Goal: Task Accomplishment & Management: Manage account settings

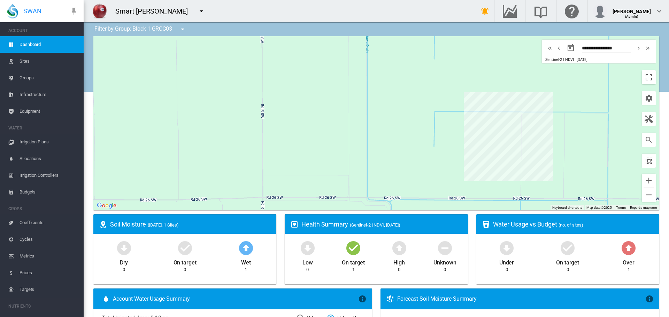
click at [22, 55] on span "Sites" at bounding box center [49, 61] width 59 height 17
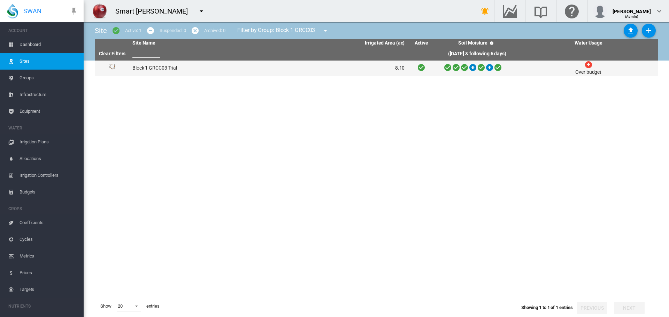
click at [239, 68] on td "Block 1 GRCC03 Trial" at bounding box center [199, 68] width 139 height 15
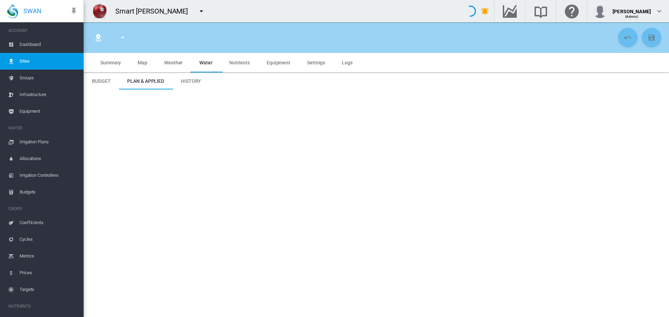
type input "**********"
type input "****"
type input "********"
type input "**********"
type input "***"
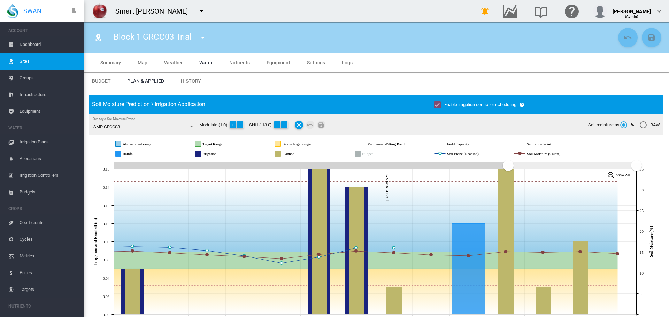
click at [34, 141] on span "Irrigation Plans" at bounding box center [49, 142] width 59 height 17
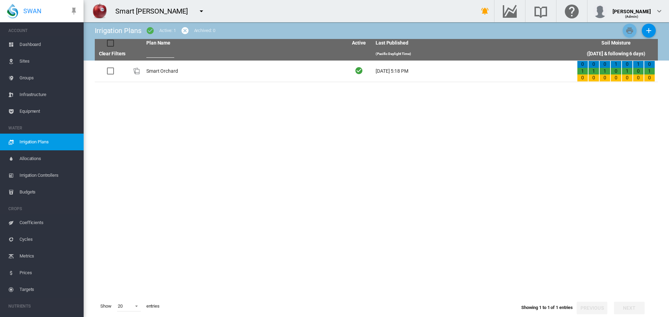
click at [239, 64] on td "Smart Orchard" at bounding box center [244, 71] width 201 height 21
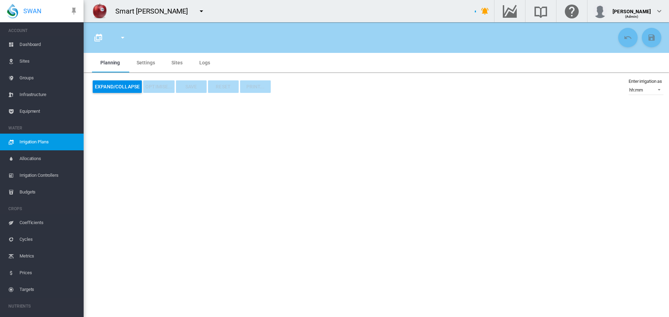
type input "**********"
type input "*"
type input "****"
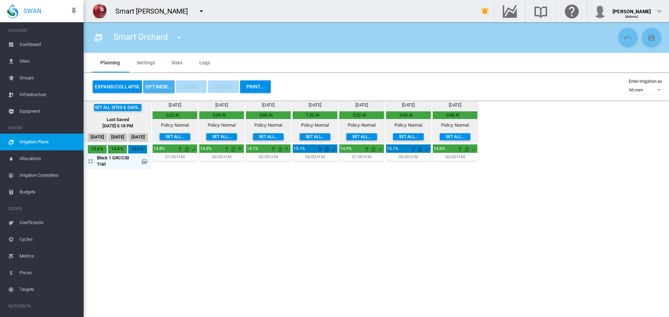
click at [155, 88] on button "OPTIMISE..." at bounding box center [158, 86] width 31 height 13
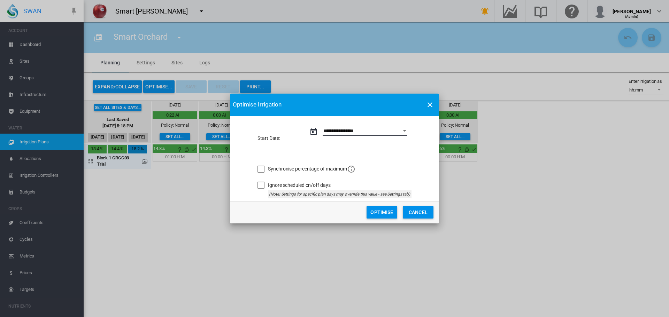
click at [342, 131] on input "**********" at bounding box center [365, 131] width 85 height 10
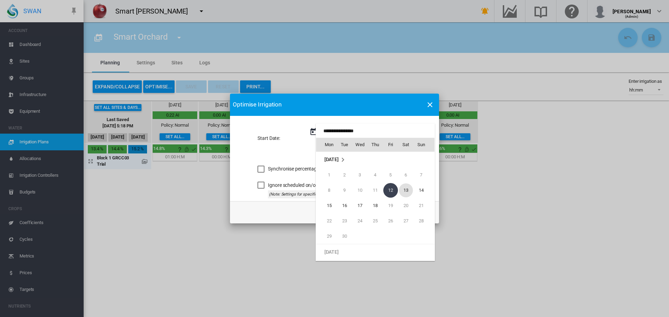
click at [402, 191] on span "13" at bounding box center [406, 191] width 14 height 14
type input "**********"
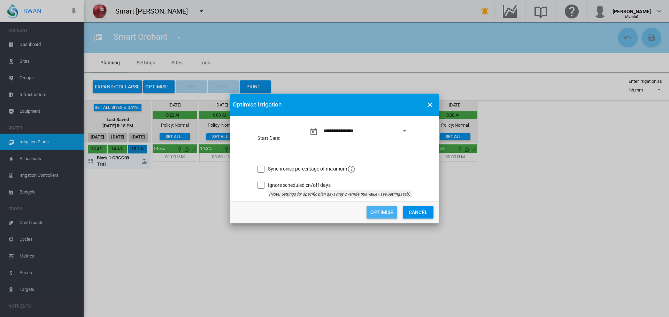
click at [390, 209] on button "Optimise" at bounding box center [382, 212] width 31 height 13
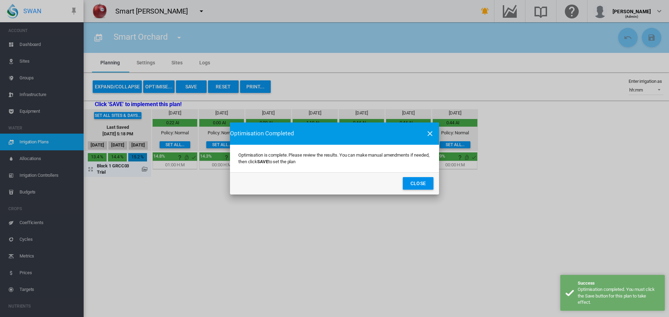
click at [425, 185] on button "Close" at bounding box center [418, 183] width 31 height 13
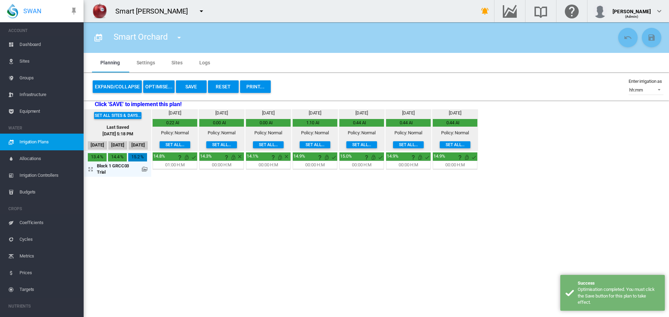
click at [202, 90] on button "Save" at bounding box center [191, 86] width 31 height 13
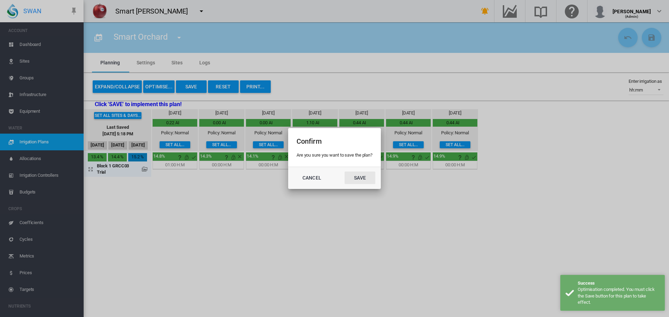
click at [354, 176] on button "Save" at bounding box center [360, 178] width 31 height 13
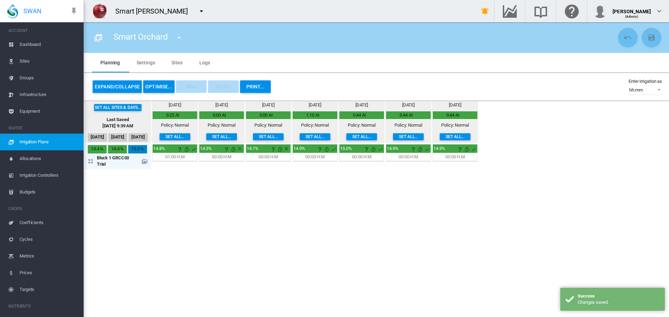
click at [50, 178] on span "Irrigation Controllers" at bounding box center [49, 175] width 59 height 17
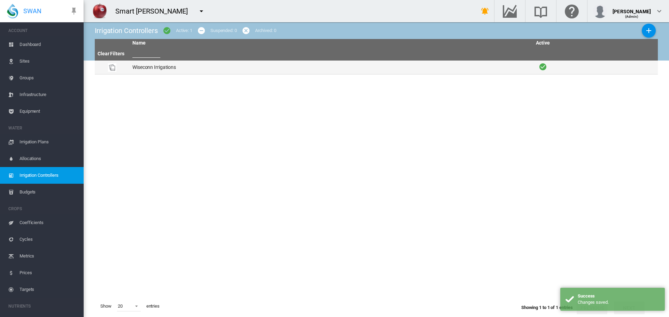
click at [326, 68] on td "Wiseconn Irrigations" at bounding box center [331, 68] width 403 height 14
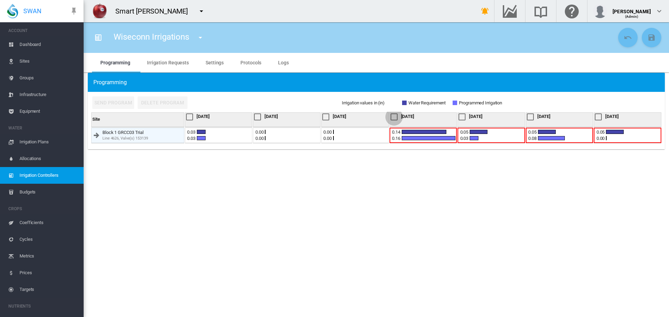
drag, startPoint x: 393, startPoint y: 120, endPoint x: 454, endPoint y: 148, distance: 67.0
click at [393, 121] on div at bounding box center [394, 117] width 7 height 7
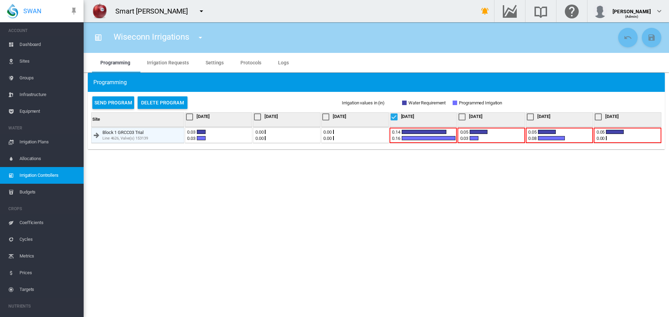
click at [465, 120] on div at bounding box center [461, 117] width 7 height 7
click at [530, 121] on div at bounding box center [530, 117] width 7 height 7
click at [599, 121] on div at bounding box center [598, 117] width 7 height 7
click at [120, 102] on button "Send Program" at bounding box center [113, 103] width 42 height 13
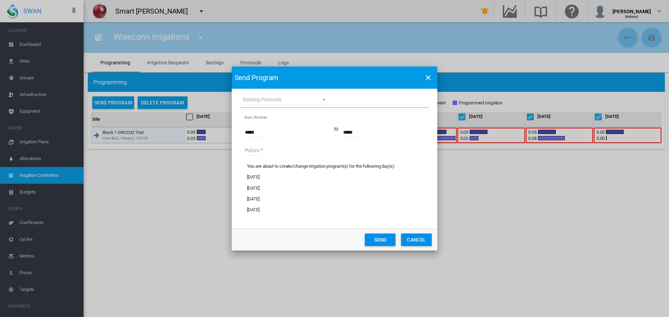
click at [306, 98] on md-select "Existing Protocols Set 1" at bounding box center [285, 100] width 86 height 10
click at [305, 114] on md-option "Set 1" at bounding box center [285, 116] width 97 height 17
type input "*****"
type input "*"
click at [386, 239] on button "Send" at bounding box center [380, 240] width 31 height 13
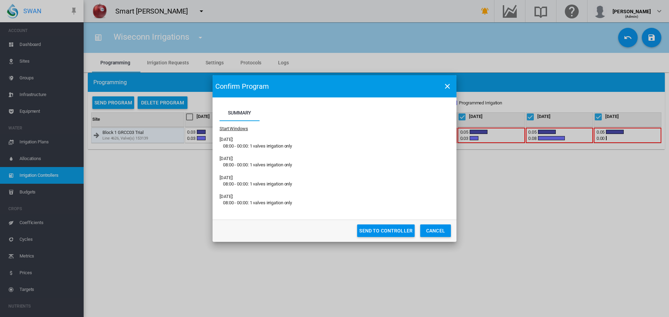
click at [385, 234] on button "Send To Controller" at bounding box center [385, 231] width 57 height 13
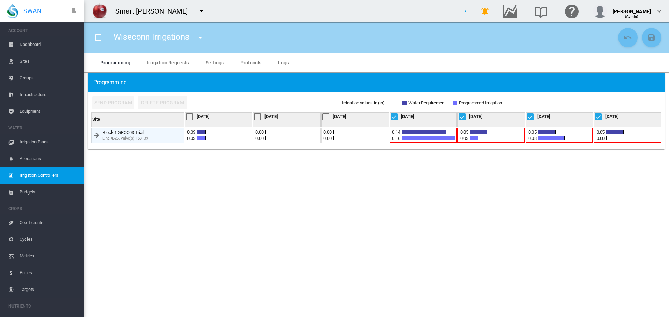
click at [22, 41] on span "Dashboard" at bounding box center [49, 44] width 59 height 17
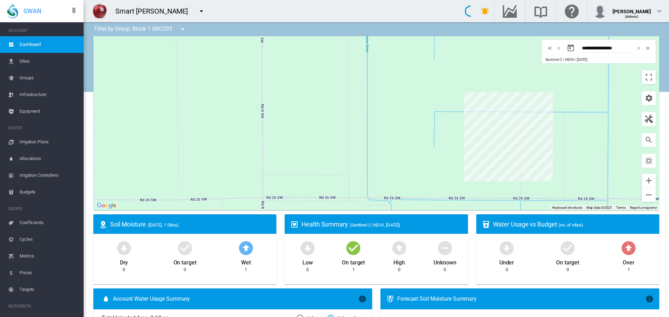
click at [23, 58] on span "Sites" at bounding box center [49, 61] width 59 height 17
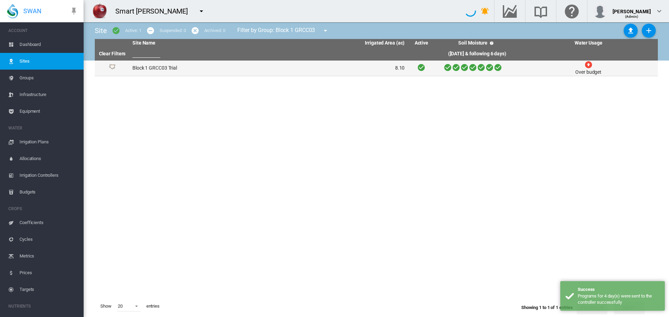
click at [332, 71] on td "8.10" at bounding box center [338, 68] width 139 height 15
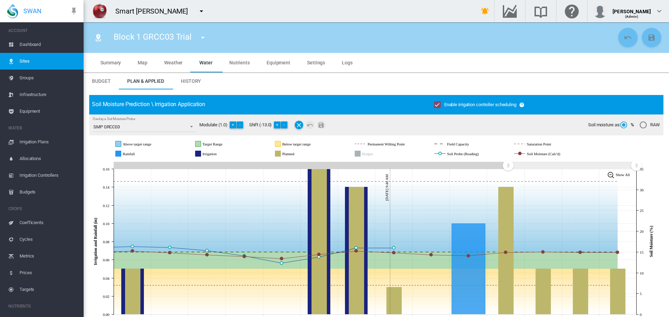
click at [8, 47] on link "Dashboard" at bounding box center [42, 44] width 84 height 17
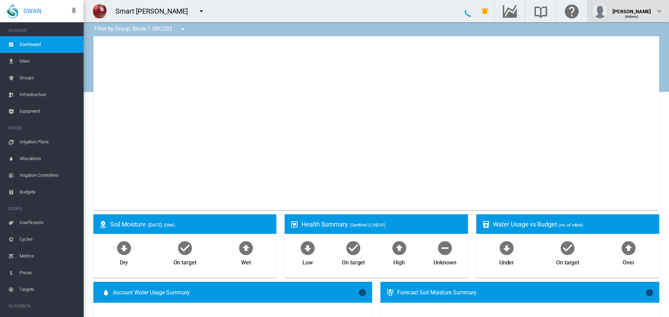
type input "**********"
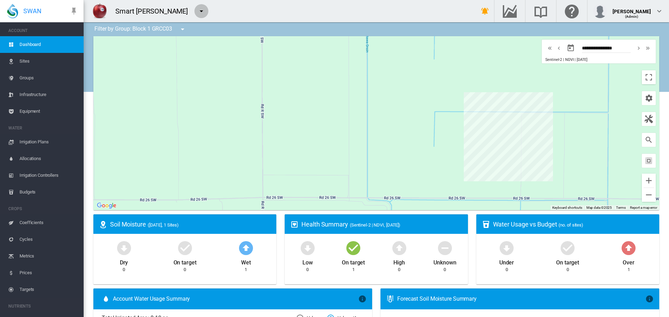
click at [200, 9] on button "button" at bounding box center [201, 11] width 14 height 14
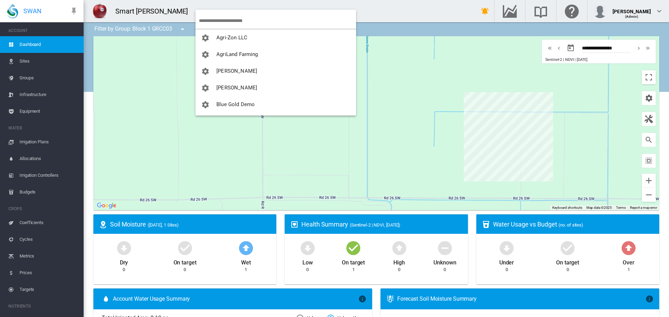
click at [209, 15] on input "search" at bounding box center [277, 21] width 157 height 16
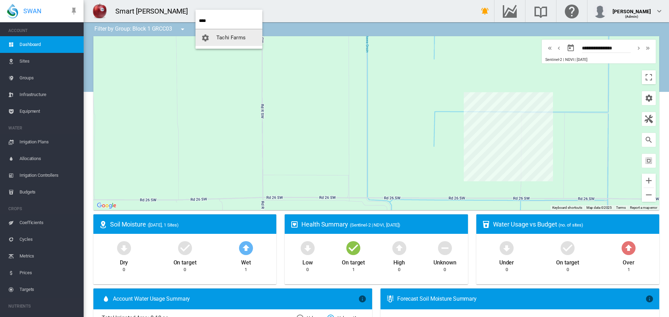
type input "****"
click at [226, 35] on span "Tachi Farms" at bounding box center [230, 37] width 29 height 6
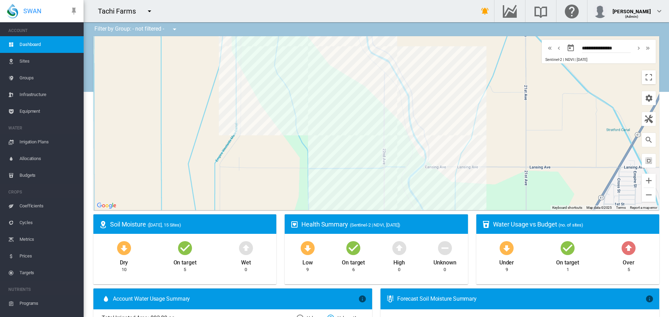
click at [64, 109] on span "Equipment" at bounding box center [49, 111] width 59 height 17
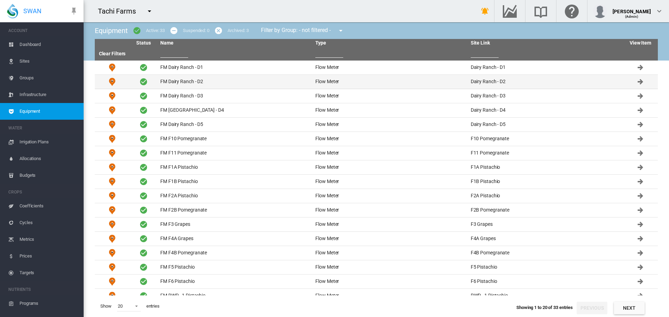
click at [195, 76] on td "FM Dairy Ranch - D2" at bounding box center [234, 82] width 155 height 14
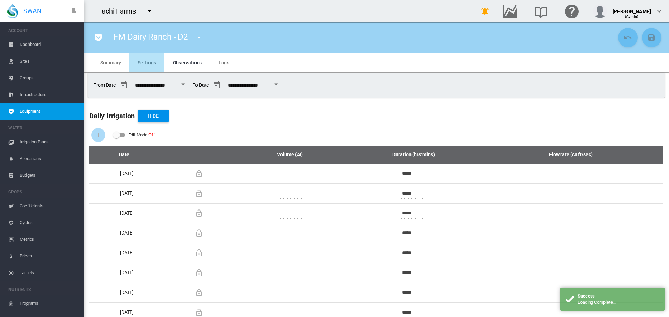
click at [145, 68] on md-tab-item "Settings" at bounding box center [146, 63] width 35 height 20
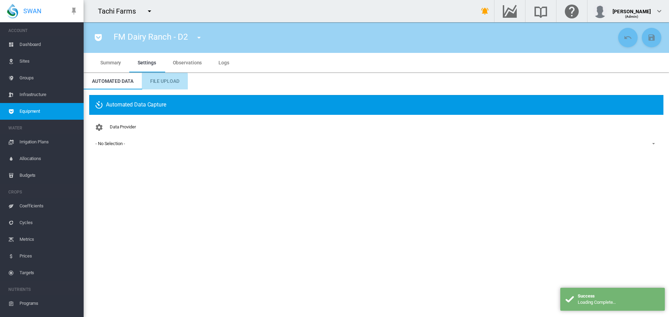
click at [153, 84] on md-tab-item "File Upload" at bounding box center [165, 81] width 46 height 17
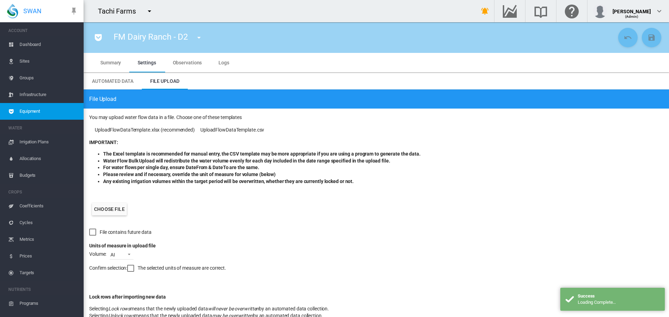
click at [109, 214] on label "Choose file" at bounding box center [109, 209] width 35 height 13
click at [0, 0] on input "Choose file" at bounding box center [0, 0] width 0 height 0
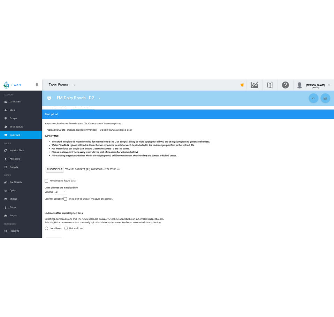
scroll to position [47, 0]
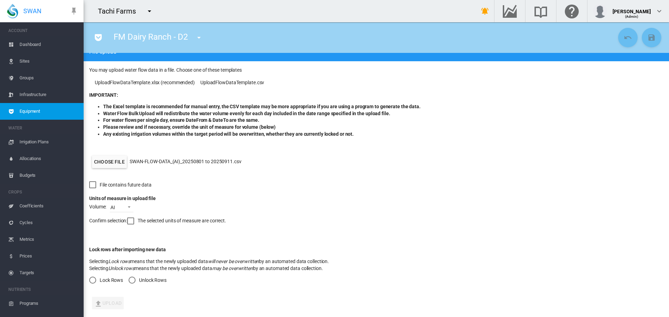
click at [134, 218] on div at bounding box center [130, 221] width 7 height 7
click at [141, 282] on md-radio-button "Unlock Rows" at bounding box center [148, 280] width 38 height 7
click at [102, 305] on md-icon "icon-upload" at bounding box center [98, 304] width 8 height 8
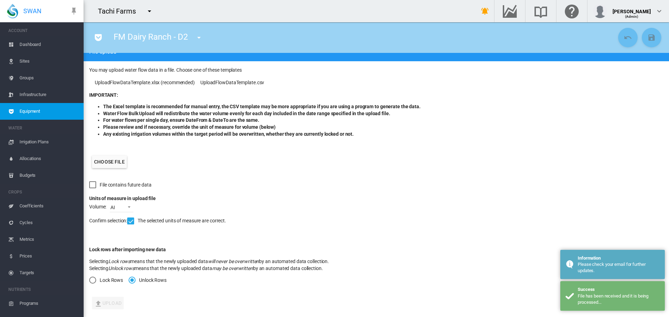
click at [52, 143] on span "Irrigation Plans" at bounding box center [49, 142] width 59 height 17
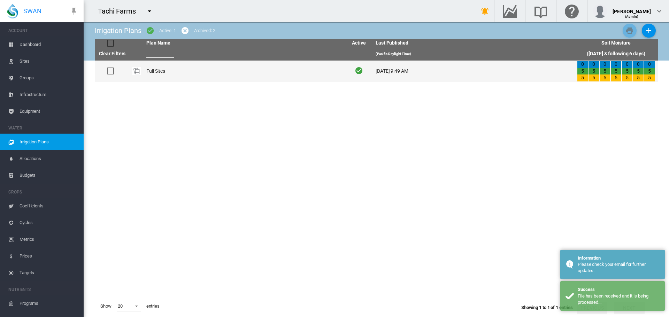
click at [179, 76] on td "Full Sites" at bounding box center [244, 71] width 201 height 21
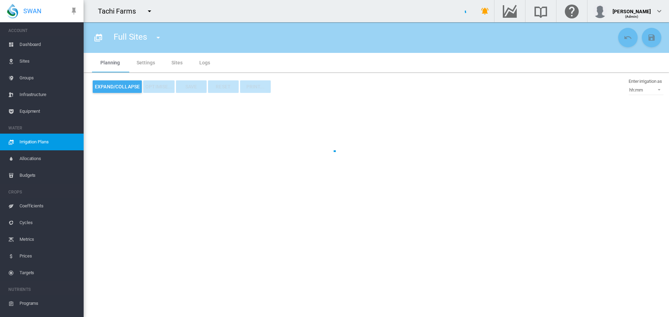
type input "**********"
type input "*"
type input "****"
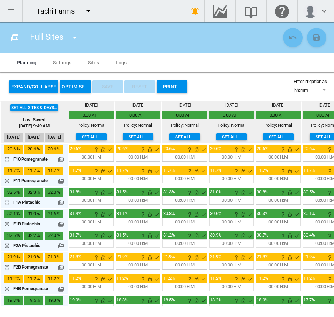
click at [25, 87] on button "Expand/Collapse" at bounding box center [33, 86] width 49 height 13
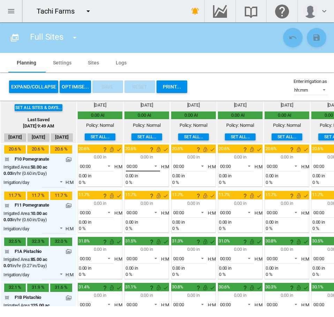
click at [148, 167] on span "00:00" at bounding box center [137, 166] width 22 height 6
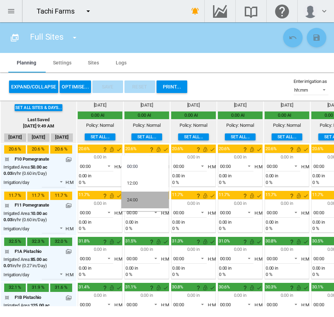
click at [147, 199] on md-option "24:00" at bounding box center [144, 200] width 47 height 17
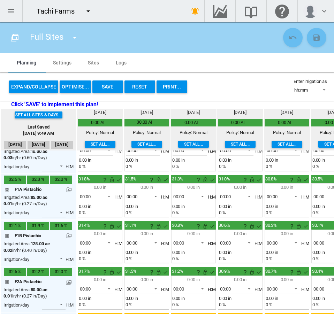
scroll to position [35, 0]
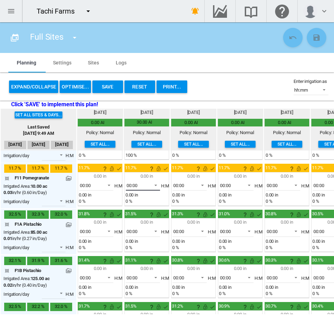
click at [147, 190] on md-select-value "00:00" at bounding box center [143, 185] width 34 height 10
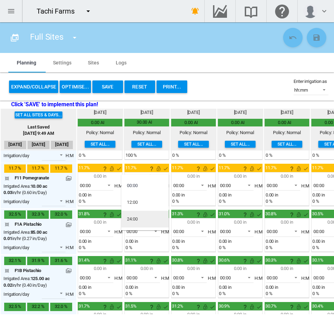
click at [147, 215] on md-option "24:00" at bounding box center [144, 219] width 47 height 17
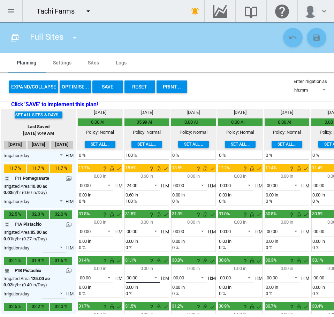
click at [143, 278] on span "00:00" at bounding box center [137, 278] width 22 height 6
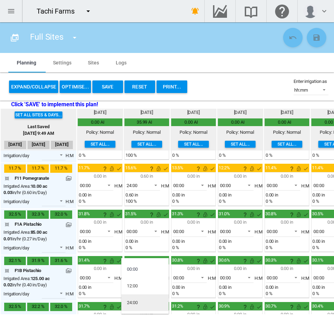
click at [140, 306] on md-option "24:00" at bounding box center [144, 302] width 47 height 17
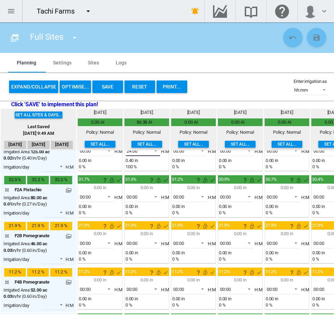
scroll to position [174, 0]
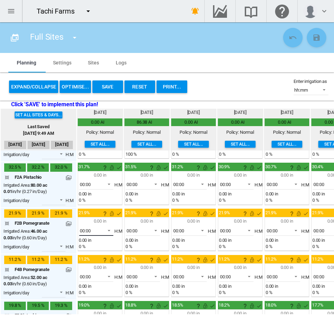
click at [101, 231] on span "00:00" at bounding box center [91, 231] width 22 height 6
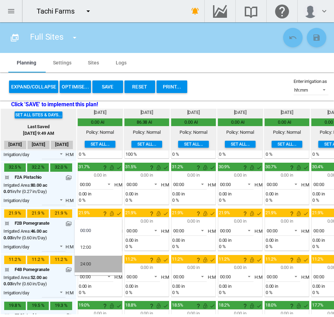
click at [99, 266] on md-option "24:00" at bounding box center [98, 264] width 47 height 17
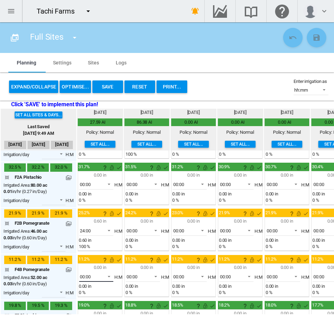
click at [98, 280] on span "00:00" at bounding box center [91, 277] width 22 height 6
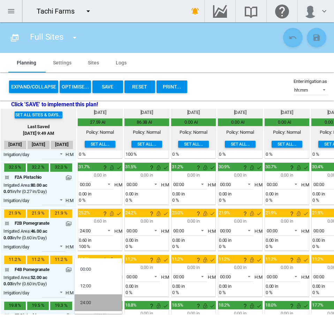
click at [96, 304] on md-option "24:00" at bounding box center [98, 302] width 47 height 17
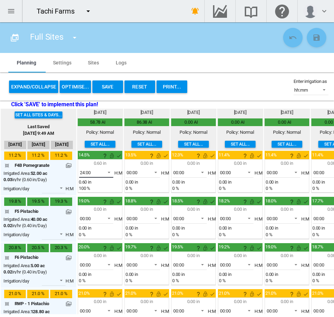
scroll to position [279, 0]
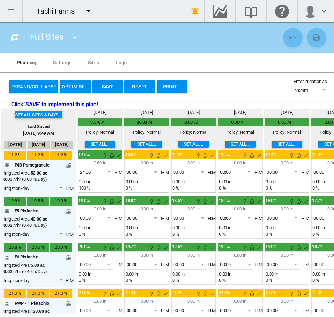
click at [141, 220] on span "00:00" at bounding box center [137, 218] width 22 height 6
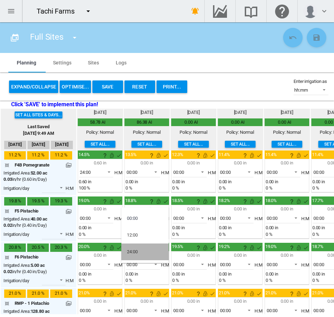
click at [140, 251] on md-option "24:00" at bounding box center [144, 252] width 47 height 17
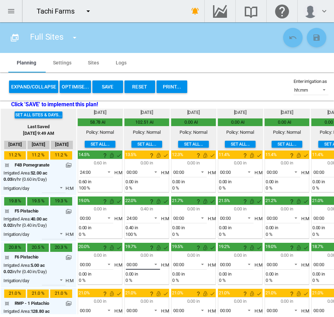
click at [140, 265] on span "00:00" at bounding box center [137, 265] width 22 height 6
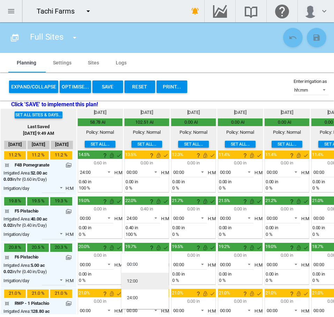
click at [140, 288] on md-option "12:00" at bounding box center [144, 281] width 47 height 17
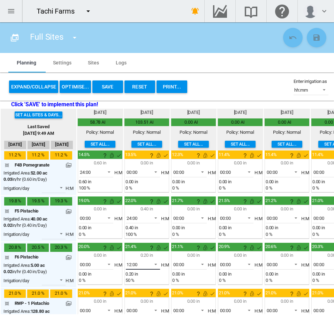
click at [141, 266] on span "12:00" at bounding box center [137, 265] width 22 height 6
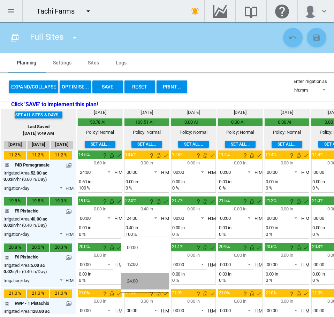
click at [142, 283] on md-option "24:00" at bounding box center [144, 281] width 47 height 17
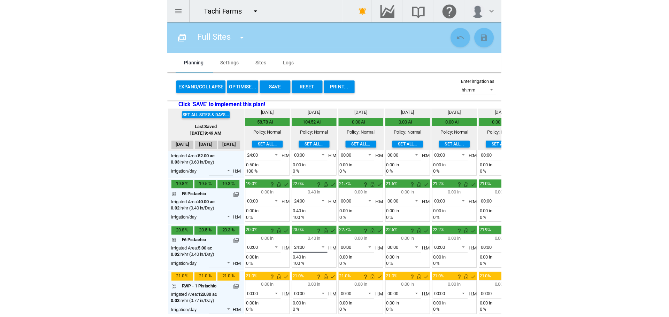
scroll to position [304, 0]
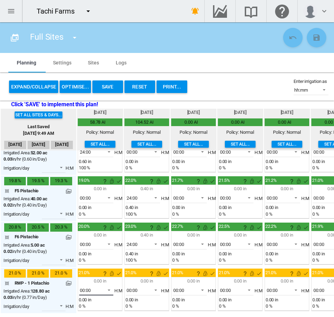
click at [106, 286] on span at bounding box center [107, 289] width 8 height 6
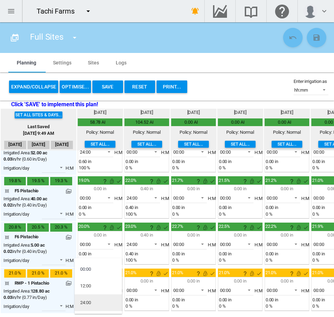
click at [104, 302] on md-option "24:00" at bounding box center [98, 302] width 47 height 17
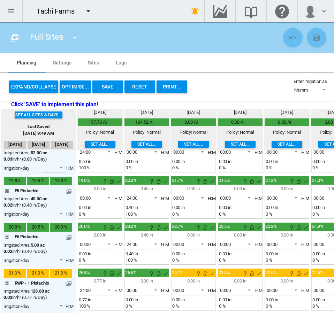
click at [103, 91] on button "Save" at bounding box center [107, 86] width 31 height 13
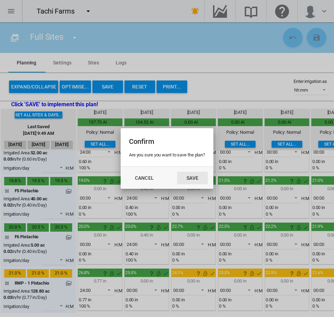
click at [190, 180] on button "Save" at bounding box center [192, 178] width 31 height 13
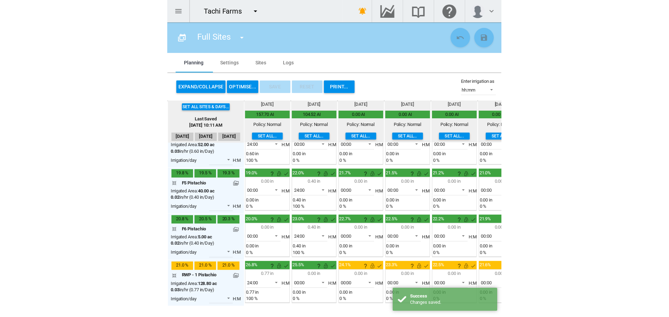
scroll to position [299, 0]
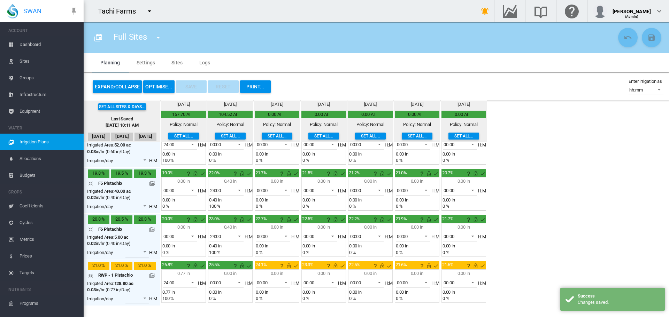
click at [25, 46] on span "Dashboard" at bounding box center [49, 44] width 59 height 17
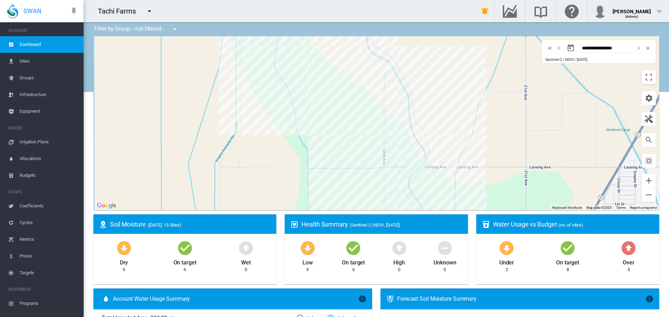
click at [29, 110] on span "Equipment" at bounding box center [49, 111] width 59 height 17
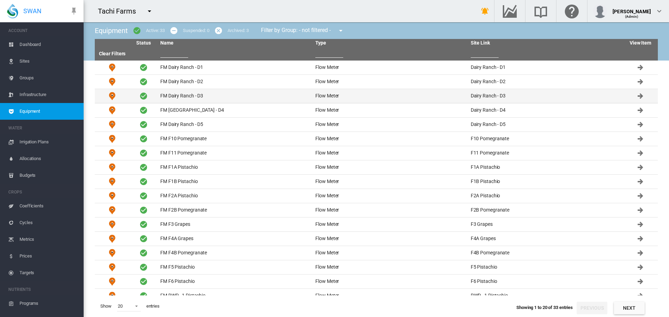
click at [168, 96] on td "FM Dairy Ranch - D3" at bounding box center [234, 96] width 155 height 14
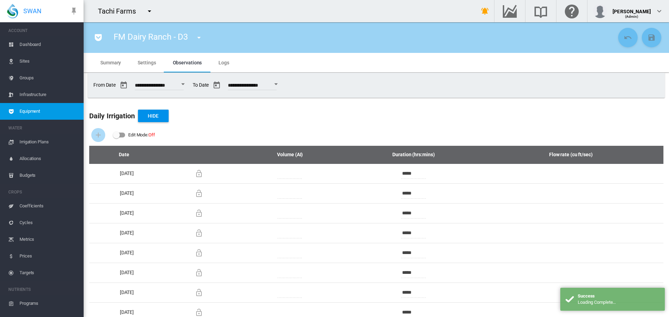
click at [145, 63] on span "Settings" at bounding box center [147, 63] width 18 height 6
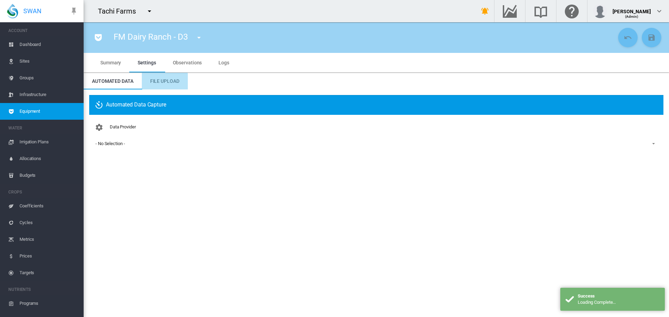
click at [161, 84] on md-tab-item "File Upload" at bounding box center [165, 81] width 46 height 17
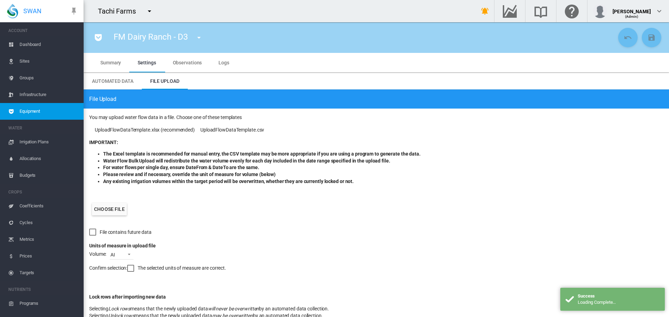
click at [115, 207] on label "Choose file" at bounding box center [109, 209] width 35 height 13
click at [0, 0] on input "Choose file" at bounding box center [0, 0] width 0 height 0
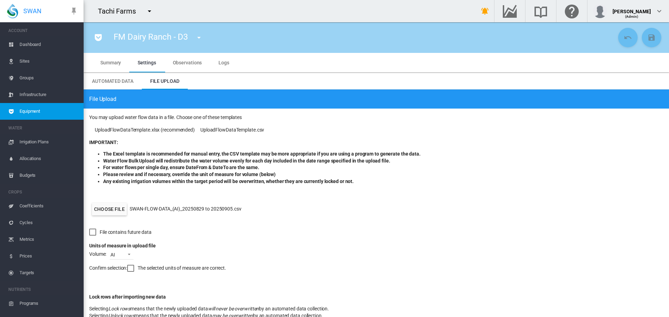
scroll to position [47, 0]
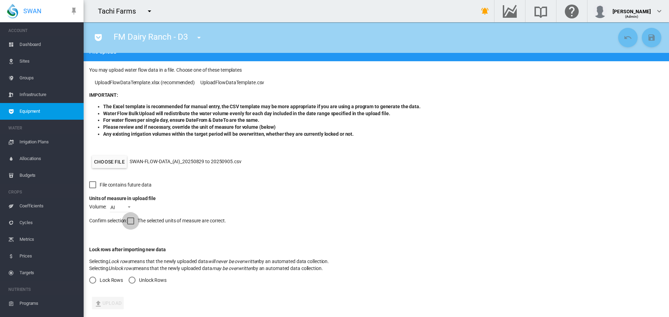
click at [128, 220] on div at bounding box center [130, 221] width 7 height 7
click at [134, 284] on div "Unlock Rows" at bounding box center [132, 280] width 7 height 7
click at [118, 299] on button "Upload" at bounding box center [108, 303] width 32 height 13
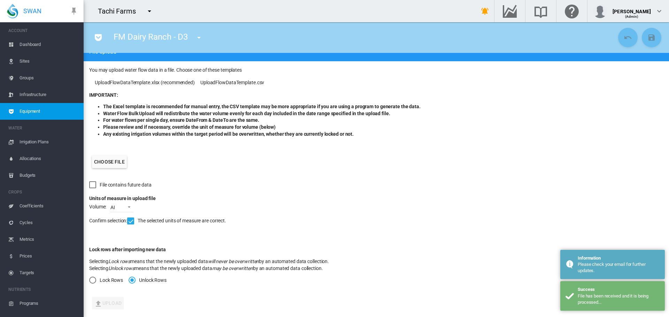
click at [44, 40] on span "Dashboard" at bounding box center [49, 44] width 59 height 17
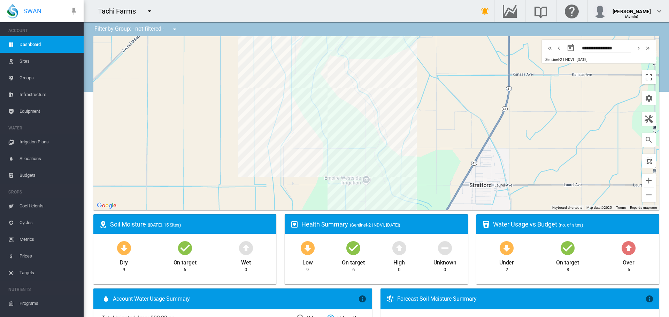
click at [636, 101] on div at bounding box center [376, 123] width 566 height 174
click at [647, 95] on md-icon "icon-cog" at bounding box center [649, 98] width 8 height 8
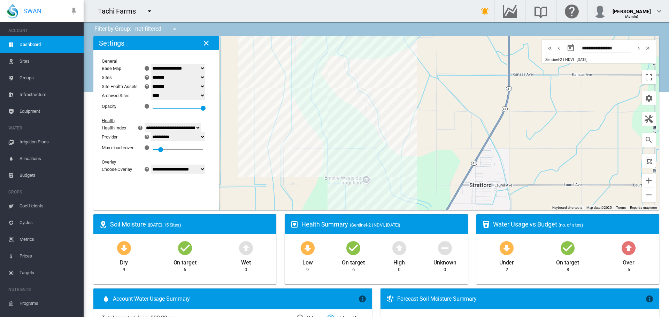
click at [167, 86] on select "******* **** ****" at bounding box center [178, 86] width 54 height 9
select select "****"
click at [155, 82] on select "******* **** ****" at bounding box center [178, 86] width 54 height 9
click at [328, 60] on div "F1A Pistachio (85 ac)" at bounding box center [376, 123] width 566 height 174
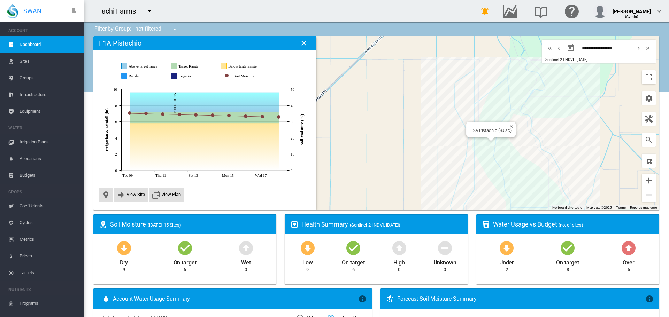
click at [480, 147] on div "F2A Pistachio (80 ac)" at bounding box center [376, 123] width 566 height 174
click at [535, 155] on div "F1B Pistachio (125 ac)" at bounding box center [376, 123] width 566 height 174
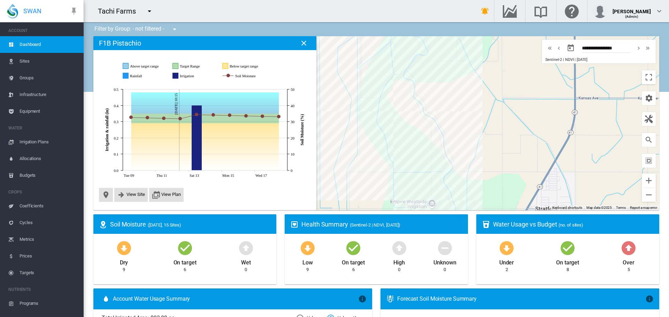
drag, startPoint x: 557, startPoint y: 144, endPoint x: 435, endPoint y: 106, distance: 128.0
click at [435, 106] on div at bounding box center [376, 123] width 566 height 174
click at [435, 147] on div "F5 Pistachio (40 ac)" at bounding box center [376, 123] width 566 height 174
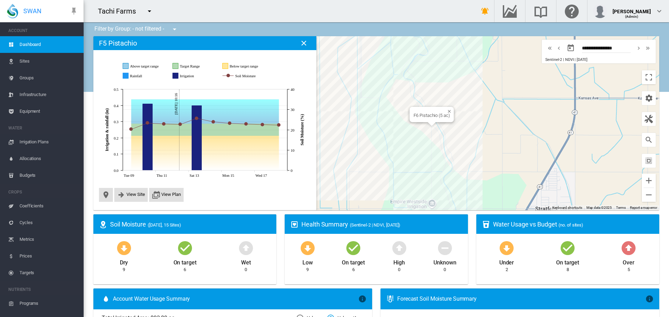
click at [430, 131] on div "F6 Pistachio (5 ac)" at bounding box center [376, 123] width 566 height 174
click at [138, 193] on span "View Site" at bounding box center [135, 194] width 18 height 5
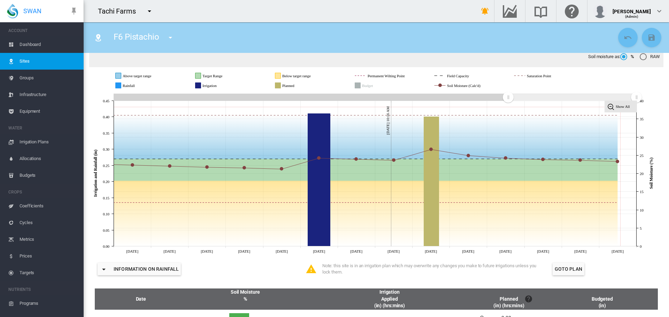
scroll to position [70, 0]
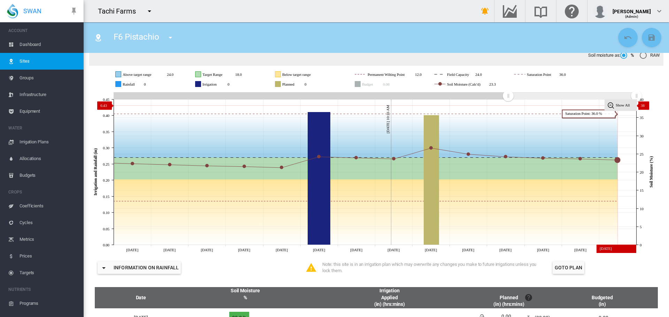
click at [620, 106] on tspan "Show All" at bounding box center [623, 105] width 14 height 4
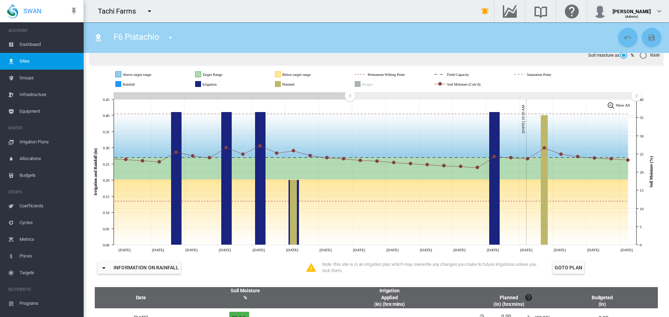
click at [351, 132] on icon "JavaScript chart by amCharts 3.21.15 Aug 19 Aug 21 Aug 23 Aug 25 Aug 27 Aug 29 …" at bounding box center [373, 172] width 569 height 163
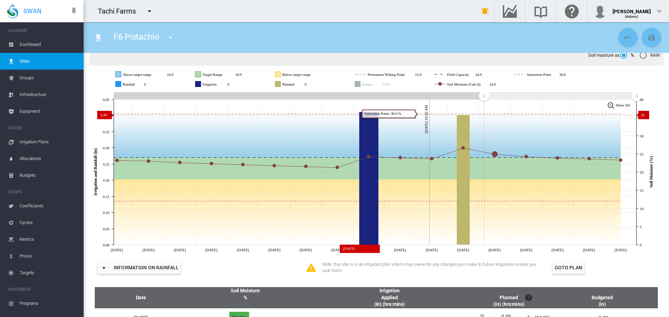
drag, startPoint x: 350, startPoint y: 100, endPoint x: 445, endPoint y: 113, distance: 94.9
click at [484, 115] on icon "JavaScript chart by amCharts 3.21.15 Sep 02 Sep 03 Sep 04 Sep 05 Sep 06 Sep 07 …" at bounding box center [373, 172] width 569 height 163
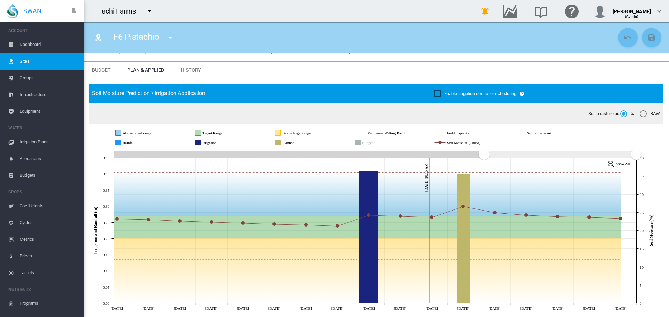
scroll to position [0, 0]
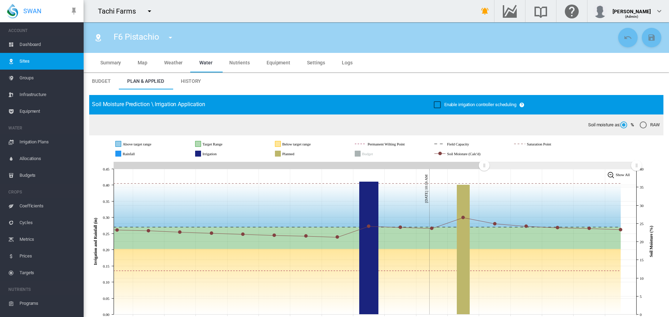
click at [47, 43] on span "Dashboard" at bounding box center [49, 44] width 59 height 17
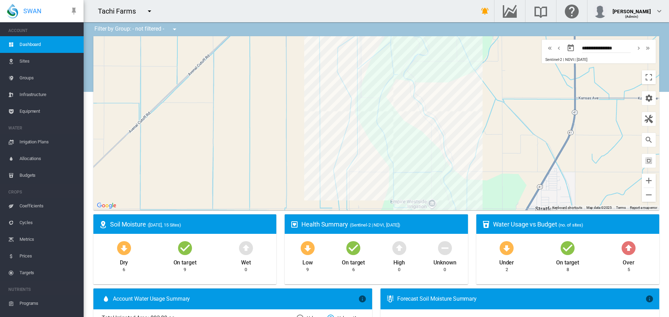
click at [31, 62] on span "Sites" at bounding box center [49, 61] width 59 height 17
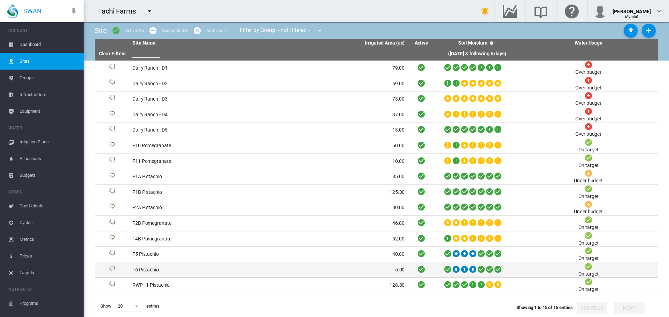
click at [219, 271] on td "F6 Pistachio" at bounding box center [199, 270] width 139 height 15
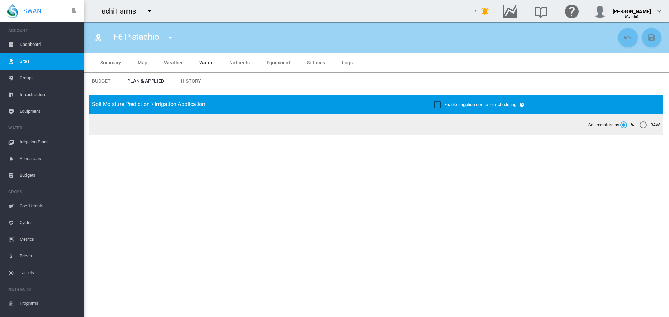
type input "**********"
type input "****"
type input "********"
type input "**********"
type input "***"
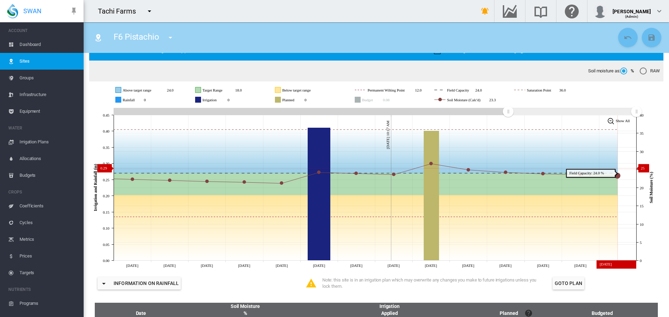
scroll to position [70, 0]
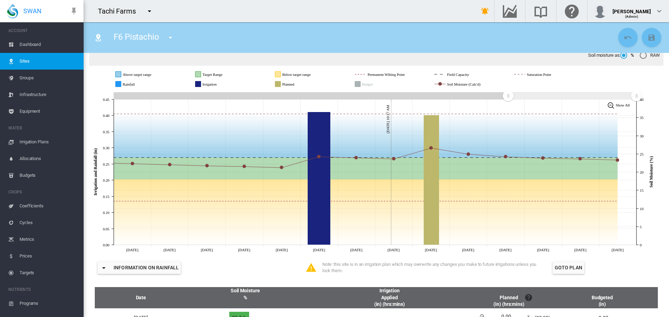
click at [11, 45] on icon at bounding box center [11, 45] width 6 height 6
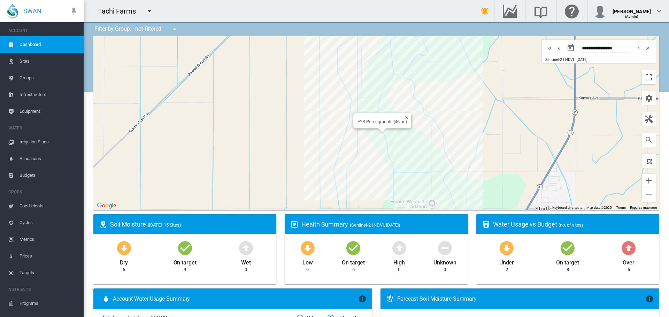
click at [378, 137] on div "F2B Pomegranate (46 ac)" at bounding box center [376, 123] width 566 height 174
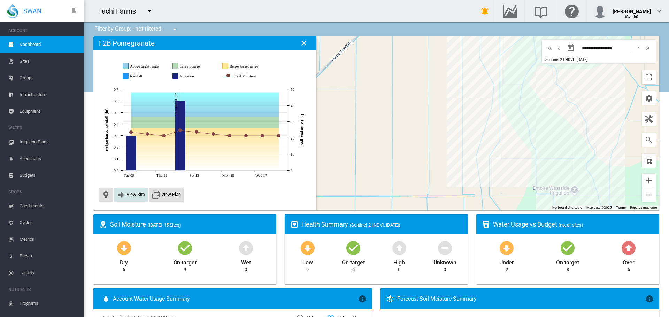
click at [127, 201] on span "View Site" at bounding box center [130, 195] width 33 height 14
click at [128, 192] on span "View Site" at bounding box center [135, 194] width 18 height 5
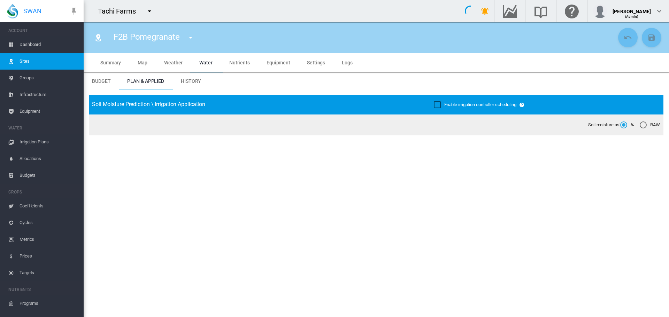
type input "**********"
type input "*****"
type input "********"
type input "**********"
type input "***"
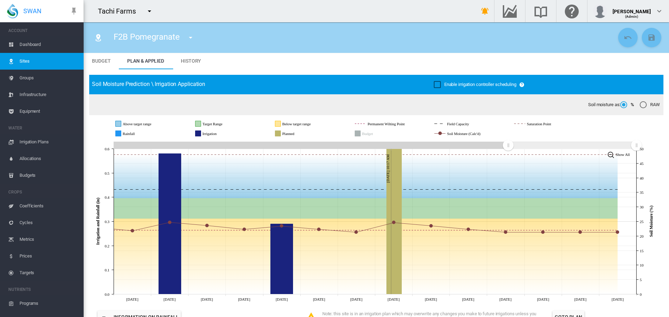
scroll to position [35, 0]
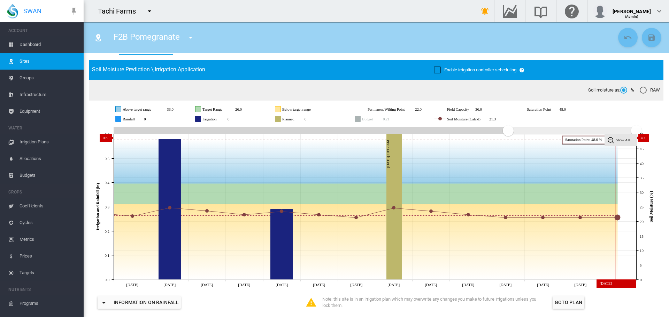
click at [614, 143] on rect at bounding box center [621, 139] width 32 height 11
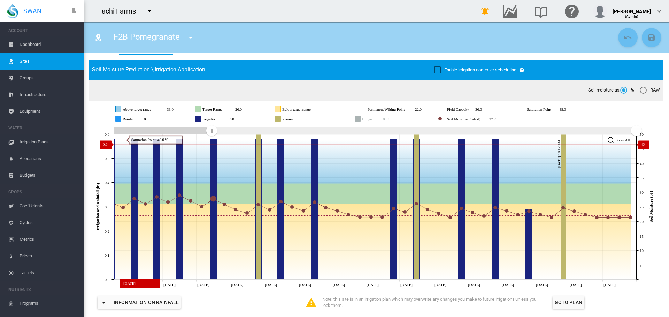
drag, startPoint x: 113, startPoint y: 131, endPoint x: 211, endPoint y: 145, distance: 99.5
click at [211, 145] on icon "JavaScript chart by amCharts 3.21.15 Aug 05 Aug 08 Aug 11 Aug 14 Aug 17 Aug 20 …" at bounding box center [373, 206] width 569 height 163
click at [42, 207] on span "Coefficients" at bounding box center [49, 206] width 59 height 17
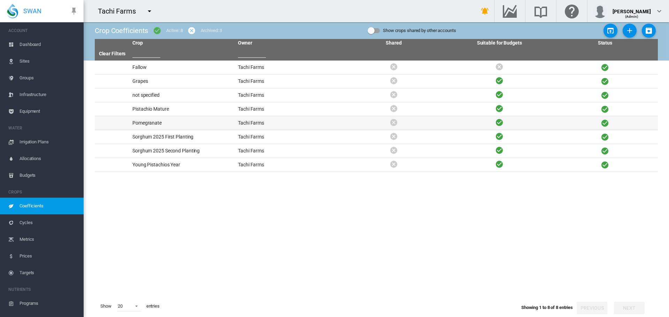
click at [157, 124] on td "Pomegranate" at bounding box center [183, 123] width 106 height 14
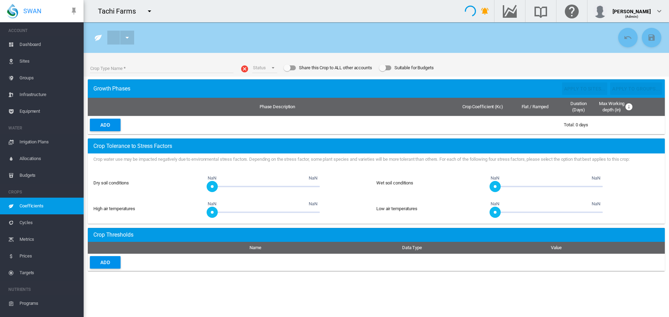
type input "**********"
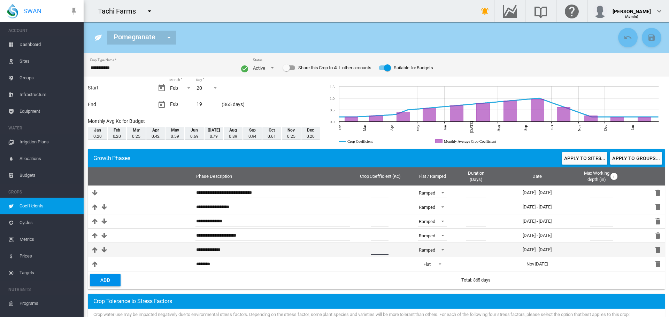
drag, startPoint x: 375, startPoint y: 248, endPoint x: 354, endPoint y: 251, distance: 21.4
click at [354, 251] on td "*" at bounding box center [380, 250] width 52 height 14
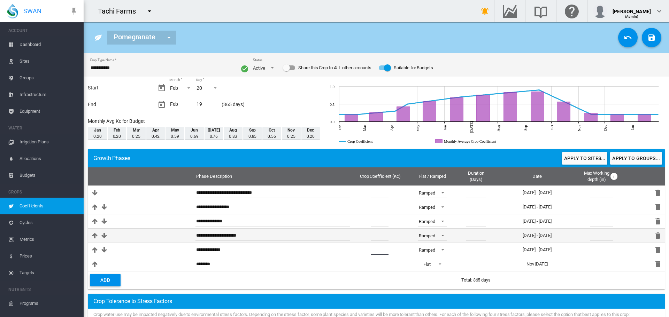
type input "***"
click at [378, 237] on input "***" at bounding box center [379, 236] width 17 height 10
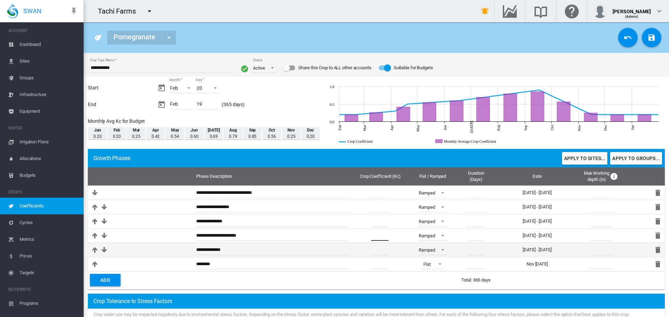
type input "***"
click at [375, 254] on input "***" at bounding box center [379, 250] width 17 height 10
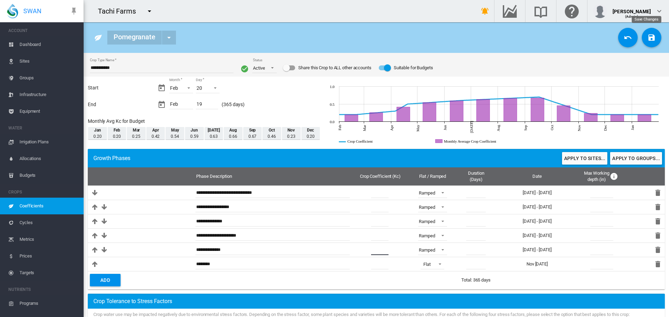
type input "***"
click at [652, 31] on button "Save Changes" at bounding box center [652, 38] width 20 height 20
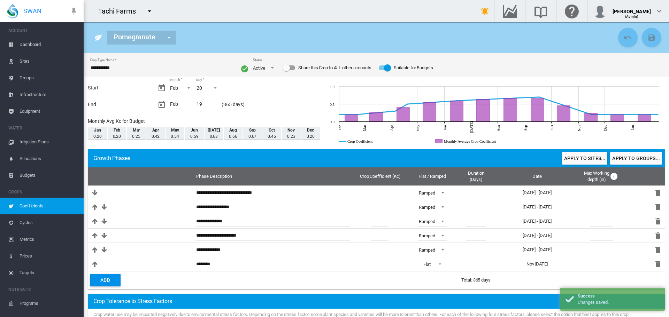
drag, startPoint x: 21, startPoint y: 44, endPoint x: 36, endPoint y: 46, distance: 14.4
click at [21, 44] on span "Dashboard" at bounding box center [49, 44] width 59 height 17
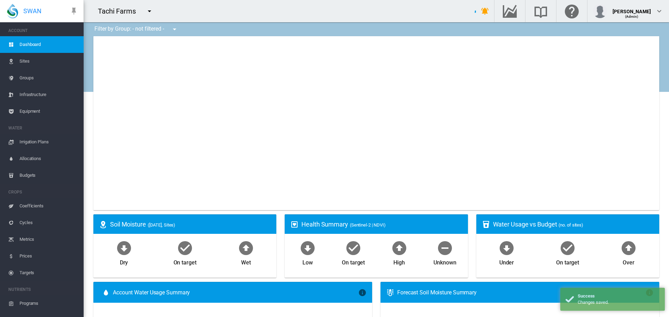
select select "**********"
type input "**********"
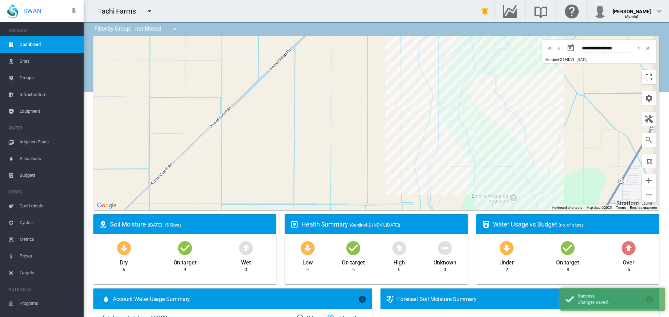
drag, startPoint x: 618, startPoint y: 109, endPoint x: 545, endPoint y: 118, distance: 73.7
click at [547, 118] on div at bounding box center [376, 123] width 566 height 174
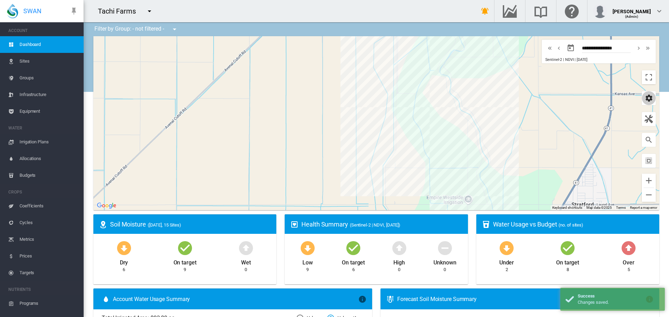
click at [645, 100] on md-icon "icon-cog" at bounding box center [649, 98] width 8 height 8
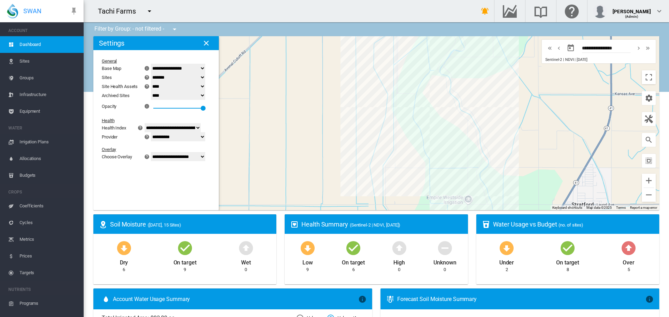
click at [171, 87] on select "******* **** ****" at bounding box center [178, 86] width 54 height 9
select select "****"
click at [155, 82] on select "******* **** ****" at bounding box center [178, 86] width 54 height 9
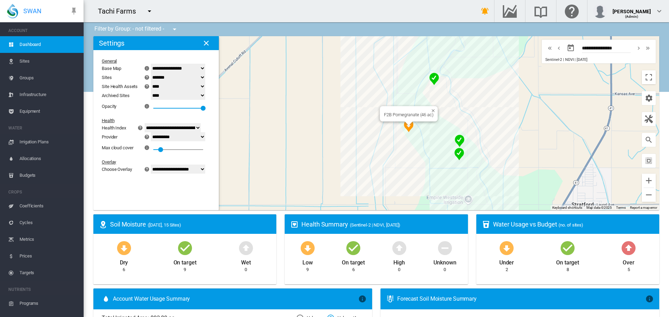
click at [406, 126] on img "NDVI: SHA F2B Pomegranate" at bounding box center [409, 126] width 10 height 13
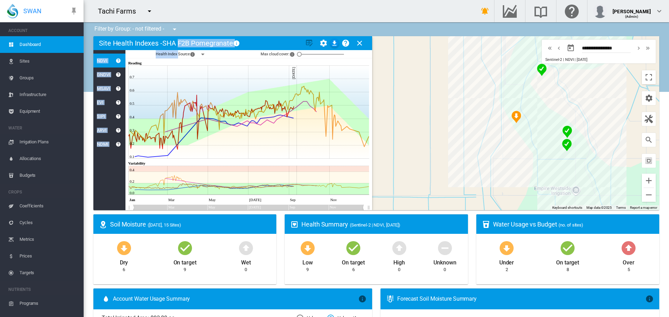
click at [179, 47] on md-card "Site Health Indexes - SHA F2B Pomegranate × Name of current Site Health Area in…" at bounding box center [232, 123] width 279 height 174
click at [202, 53] on md-icon "icon-menu-down" at bounding box center [203, 54] width 8 height 8
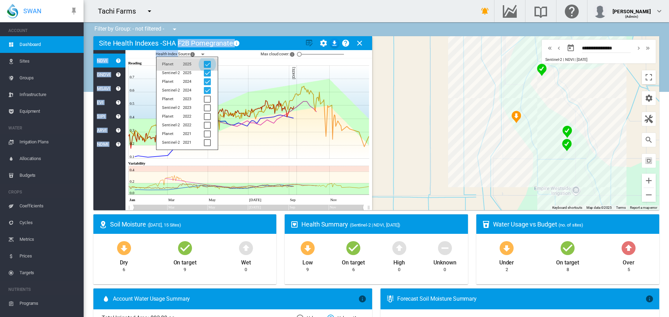
click at [208, 62] on div at bounding box center [207, 64] width 7 height 7
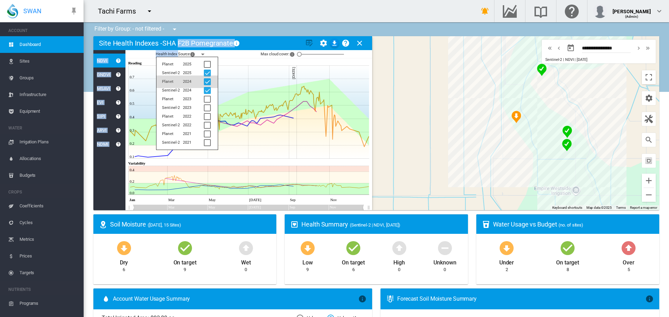
click at [206, 82] on div at bounding box center [207, 81] width 7 height 7
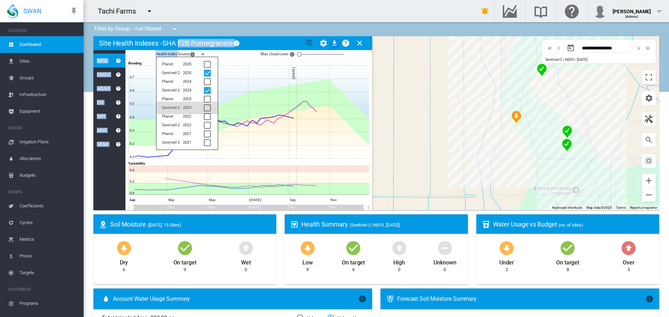
click at [207, 107] on div at bounding box center [207, 108] width 7 height 7
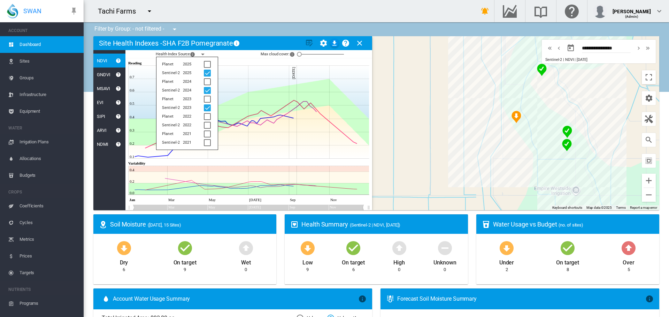
click at [230, 57] on div "Health Index Source × The year and data provider Planet 2025 Sentinel-2 2025 Pl…" at bounding box center [248, 54] width 247 height 8
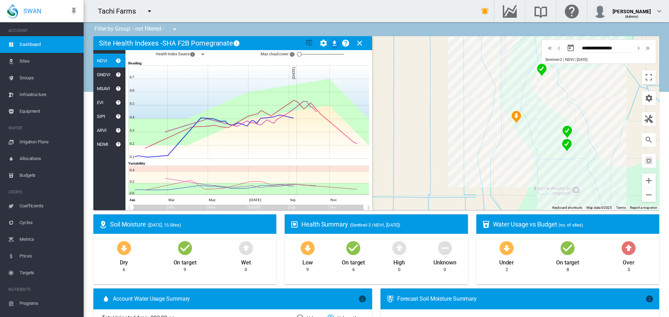
click at [202, 54] on md-icon "icon-menu-down" at bounding box center [203, 54] width 8 height 8
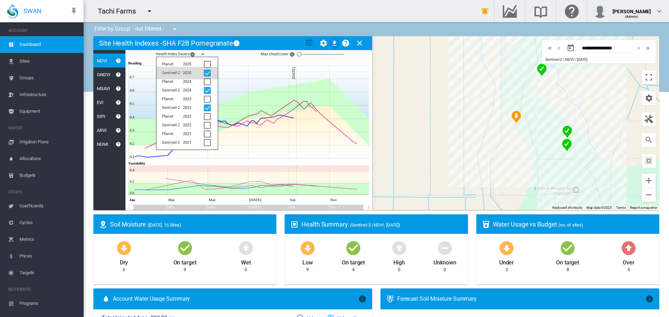
click at [204, 75] on div at bounding box center [207, 73] width 7 height 7
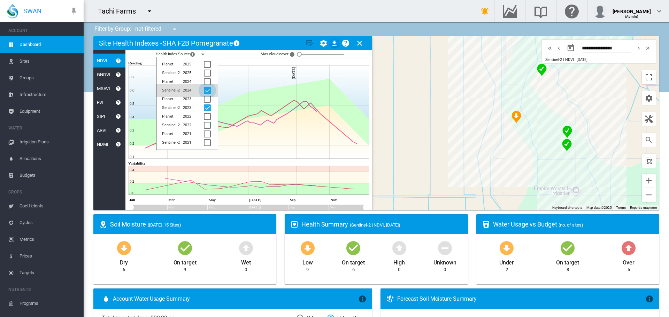
click at [204, 92] on div at bounding box center [207, 90] width 7 height 7
click at [230, 62] on icon "JavaScript chart by amCharts 3.21.15 Reading" at bounding box center [248, 62] width 241 height 7
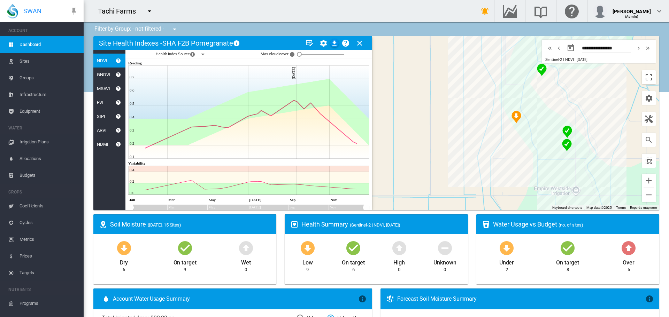
click at [202, 53] on md-icon "icon-menu-down" at bounding box center [203, 54] width 8 height 8
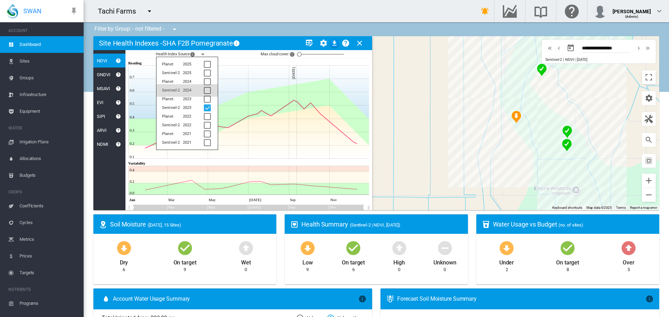
click at [204, 89] on div at bounding box center [207, 90] width 7 height 7
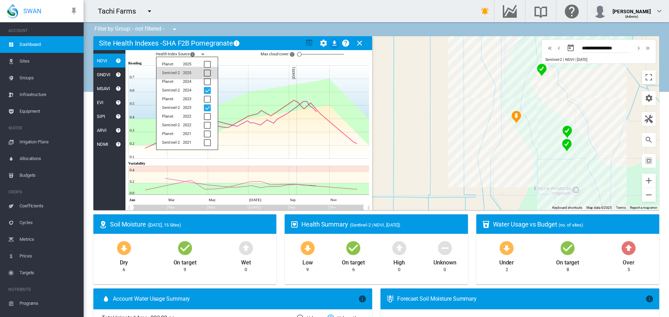
click at [206, 73] on div at bounding box center [207, 73] width 7 height 7
click at [225, 55] on div "Health Index Source × The year and data provider Planet 2025 Sentinel-2 2025 Pl…" at bounding box center [248, 54] width 247 height 8
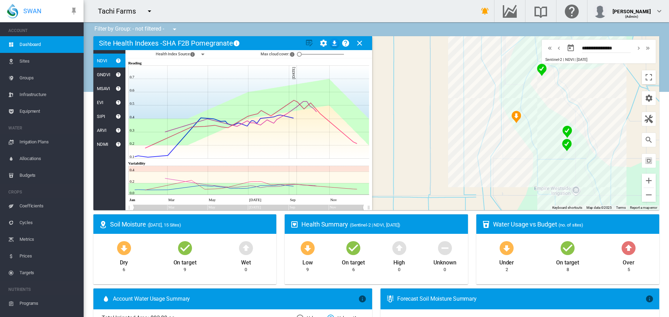
drag, startPoint x: 366, startPoint y: 205, endPoint x: 330, endPoint y: 204, distance: 36.2
click at [330, 204] on icon at bounding box center [249, 185] width 241 height 39
drag, startPoint x: 134, startPoint y: 208, endPoint x: 210, endPoint y: 206, distance: 76.7
click at [188, 206] on g "Zoom chart using cursor arrows" at bounding box center [182, 208] width 12 height 12
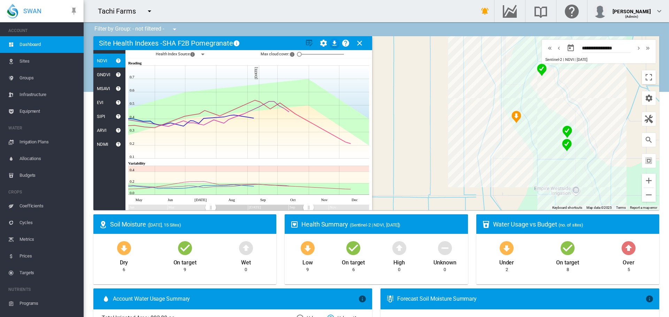
drag, startPoint x: 363, startPoint y: 208, endPoint x: 305, endPoint y: 208, distance: 58.2
click at [305, 209] on g "Zoom chart using cursor arrows" at bounding box center [308, 208] width 12 height 12
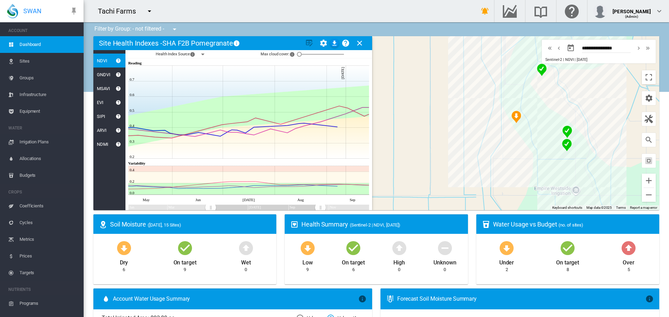
drag, startPoint x: 306, startPoint y: 207, endPoint x: 320, endPoint y: 209, distance: 14.1
click at [320, 209] on rect "Zoom chart using cursor arrows" at bounding box center [320, 209] width 9 height 6
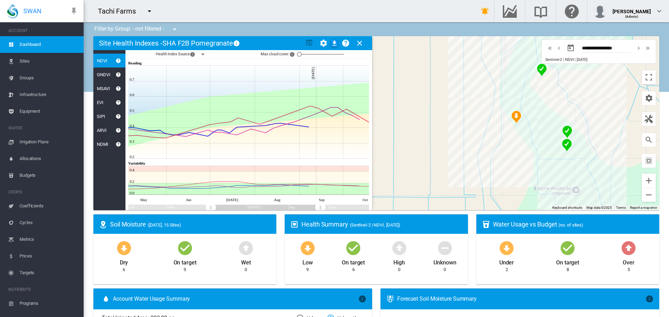
drag, startPoint x: 319, startPoint y: 205, endPoint x: 409, endPoint y: 200, distance: 90.7
click at [409, 200] on div "Site Health Indexes - SHA F2B Pomegranate × Name of current Site Health Area in…" at bounding box center [376, 123] width 566 height 174
drag, startPoint x: 212, startPoint y: 209, endPoint x: 101, endPoint y: 214, distance: 111.3
click at [101, 214] on ms-widget "← Move left → Move right ↑ Move up ↓ Move down + Zoom in - Zoom out Home Jump l…" at bounding box center [376, 125] width 574 height 178
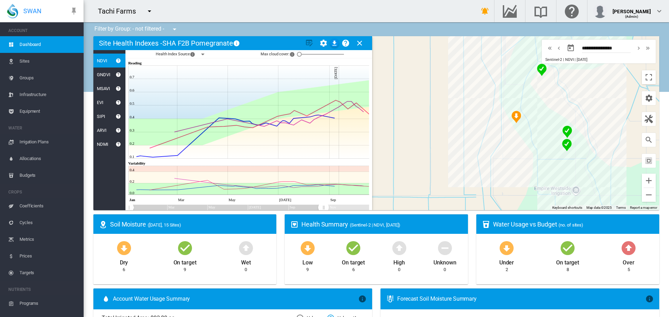
drag, startPoint x: 319, startPoint y: 208, endPoint x: 323, endPoint y: 208, distance: 4.2
click at [323, 208] on rect "Zoom chart using cursor arrows" at bounding box center [323, 209] width 9 height 6
drag, startPoint x: 132, startPoint y: 208, endPoint x: 240, endPoint y: 207, distance: 108.4
click at [240, 207] on rect "Zoom chart using cursor arrows" at bounding box center [239, 209] width 9 height 6
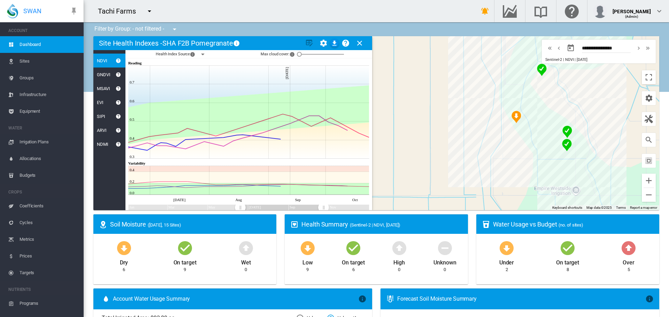
click at [201, 52] on md-icon "icon-menu-down" at bounding box center [203, 54] width 8 height 8
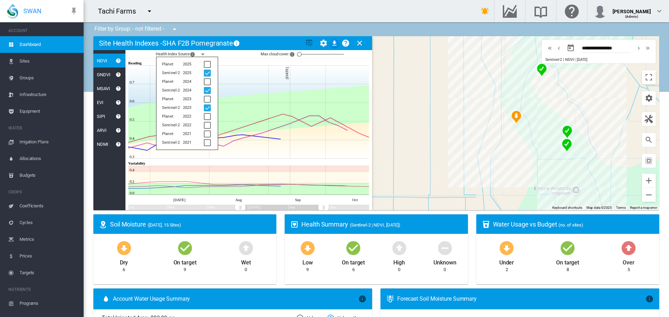
click at [221, 56] on div "Health Index Source × The year and data provider Planet 2025 Sentinel-2 2025 Pl…" at bounding box center [248, 54] width 247 height 8
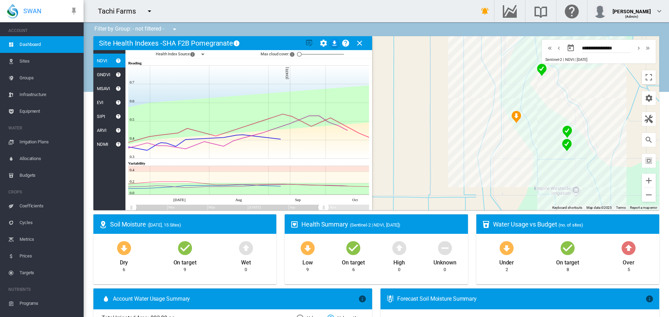
drag, startPoint x: 238, startPoint y: 206, endPoint x: 105, endPoint y: 219, distance: 133.4
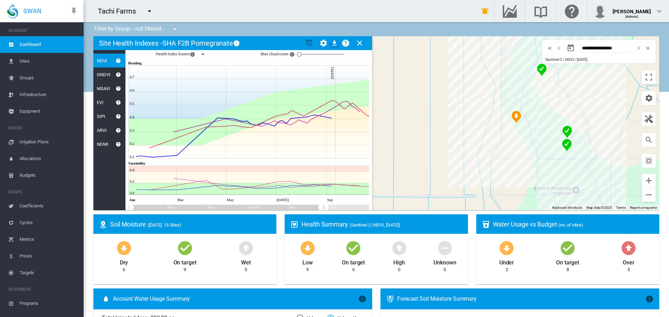
drag, startPoint x: 324, startPoint y: 204, endPoint x: 362, endPoint y: 206, distance: 38.3
click at [326, 206] on div "JavaScript chart by amCharts 3.21.15 Reading JavaScript chart by amCharts 3.21.…" at bounding box center [248, 135] width 241 height 152
drag, startPoint x: 320, startPoint y: 205, endPoint x: 362, endPoint y: 212, distance: 42.0
click at [362, 212] on ms-widget "← Move left → Move right ↑ Move up ↓ Move down + Zoom in - Zoom out Home Jump l…" at bounding box center [376, 125] width 574 height 178
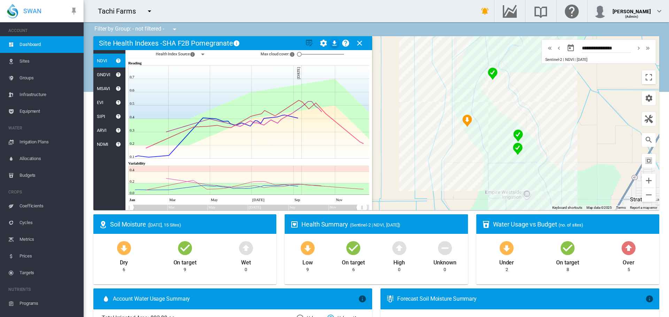
drag, startPoint x: 524, startPoint y: 151, endPoint x: 437, endPoint y: 152, distance: 87.1
click at [437, 152] on div at bounding box center [376, 123] width 566 height 174
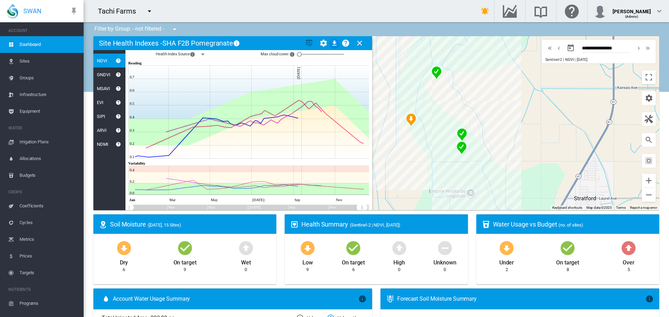
click at [457, 133] on img "NDVI: SHA F4B Pomegranate Full North" at bounding box center [462, 135] width 10 height 13
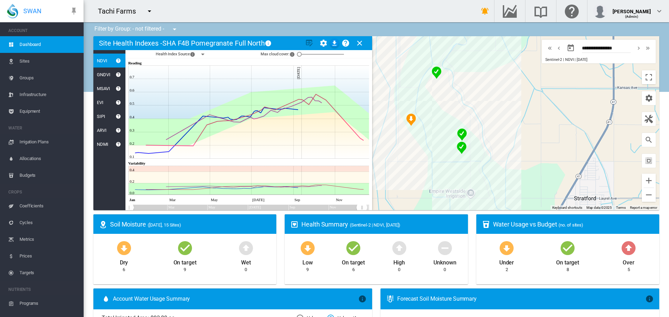
click at [458, 149] on img "NDVI: SHA F4B Pomegranate Full South" at bounding box center [462, 148] width 10 height 13
click at [207, 55] on md-icon "icon-menu-down" at bounding box center [203, 54] width 8 height 8
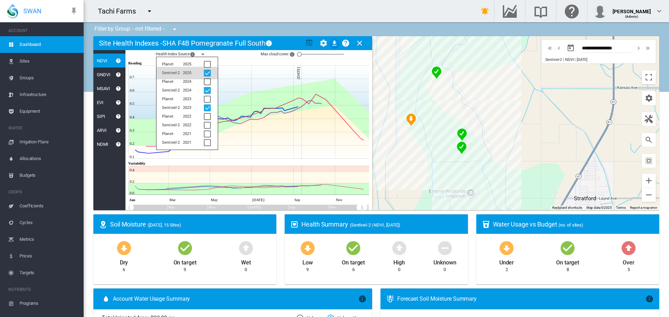
click at [204, 73] on div at bounding box center [207, 73] width 7 height 7
click at [199, 90] on button "Sentinel-2\a 2024" at bounding box center [186, 90] width 61 height 13
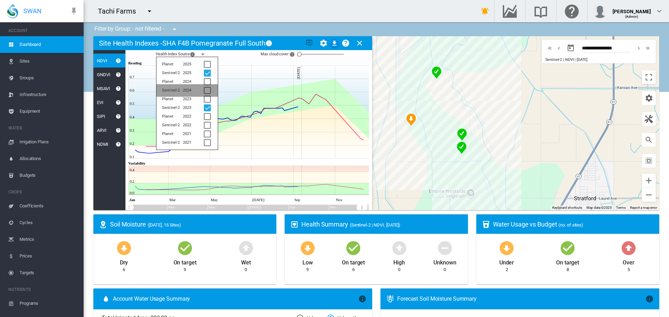
click at [199, 90] on button "Sentinel-2\a 2024" at bounding box center [186, 90] width 61 height 13
click at [199, 161] on icon at bounding box center [262, 160] width 213 height 2
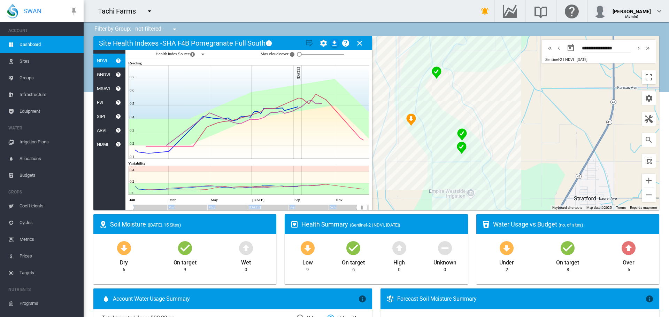
drag, startPoint x: 128, startPoint y: 209, endPoint x: 205, endPoint y: 209, distance: 77.0
click at [205, 209] on div "JavaScript chart by amCharts 3.21.15 Reading JavaScript chart by amCharts 3.21.…" at bounding box center [248, 135] width 247 height 152
drag, startPoint x: 130, startPoint y: 207, endPoint x: 251, endPoint y: 207, distance: 121.2
click at [251, 207] on rect "Zoom chart using cursor arrows" at bounding box center [251, 209] width 9 height 6
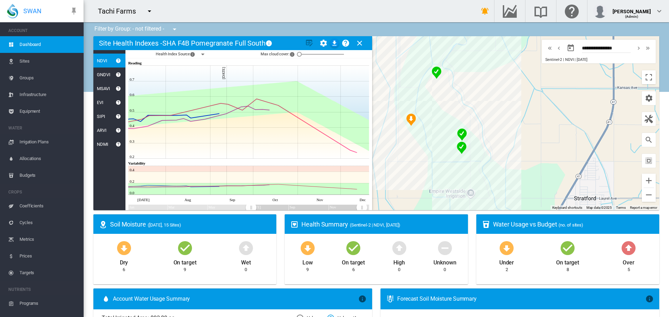
click at [240, 55] on div "Health Index Source × The year and data provider Planet 2025 Sentinel-2 2025 Pl…" at bounding box center [248, 54] width 247 height 8
drag, startPoint x: 252, startPoint y: 206, endPoint x: 229, endPoint y: 215, distance: 25.2
click at [229, 214] on ms-widget "← Move left → Move right ↑ Move up ↓ Move down + Zoom in - Zoom out Home Jump l…" at bounding box center [376, 125] width 574 height 178
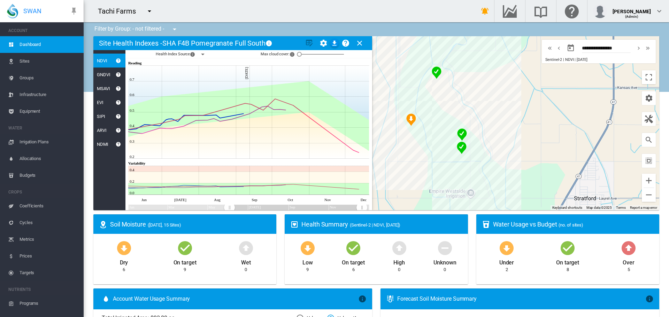
click at [203, 54] on md-icon "icon-menu-down" at bounding box center [203, 54] width 8 height 8
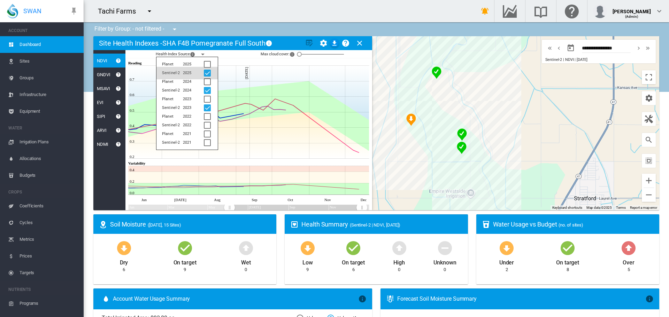
click at [206, 70] on div at bounding box center [207, 73] width 7 height 7
click at [206, 96] on div at bounding box center [207, 99] width 7 height 7
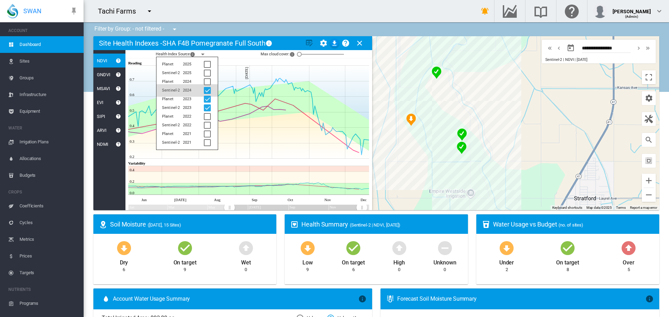
click at [206, 92] on div at bounding box center [207, 90] width 7 height 7
click at [206, 98] on div at bounding box center [207, 99] width 7 height 7
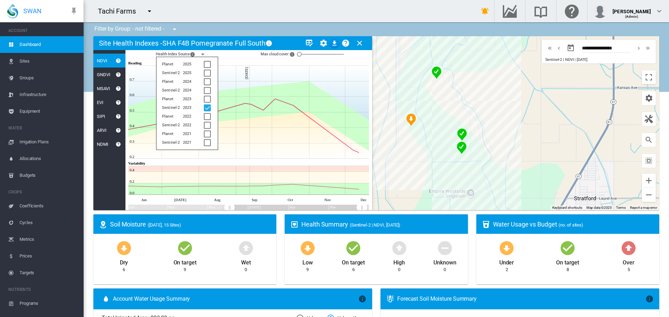
click at [243, 59] on icon at bounding box center [260, 60] width 218 height 2
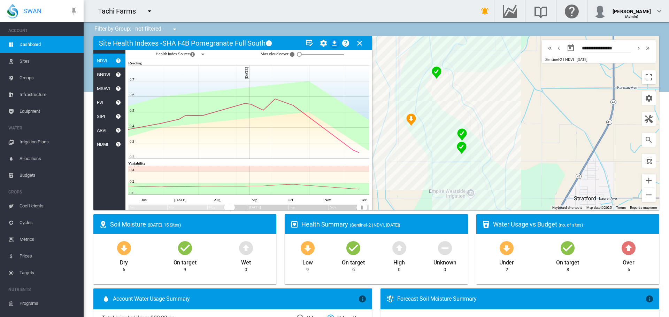
click at [201, 55] on md-icon "icon-menu-down" at bounding box center [203, 54] width 8 height 8
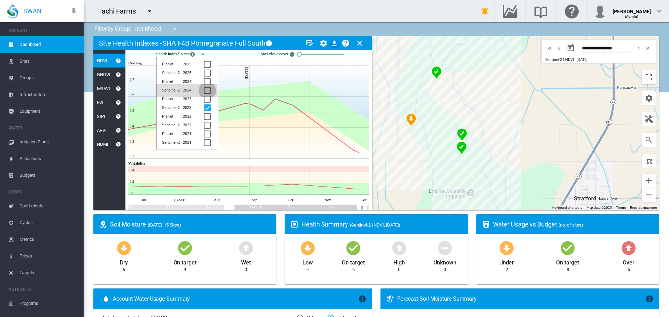
click at [204, 87] on div at bounding box center [207, 90] width 7 height 7
click at [206, 71] on div at bounding box center [207, 73] width 7 height 7
click at [247, 54] on div "Health Index Source × The year and data provider Planet 2025 Sentinel-2 2025 Pl…" at bounding box center [248, 54] width 247 height 8
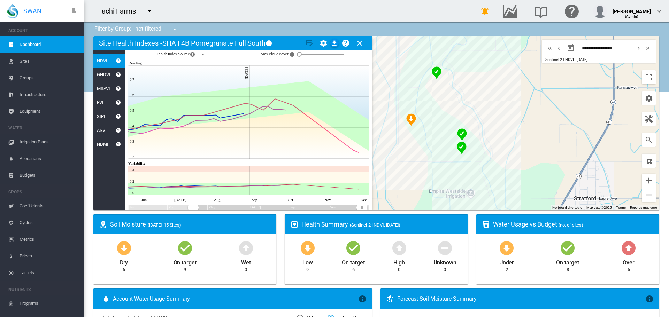
drag, startPoint x: 235, startPoint y: 207, endPoint x: 185, endPoint y: 211, distance: 49.6
click at [185, 211] on ms-widget "← Move left → Move right ↑ Move up ↓ Move down + Zoom in - Zoom out Home Jump l…" at bounding box center [376, 125] width 574 height 178
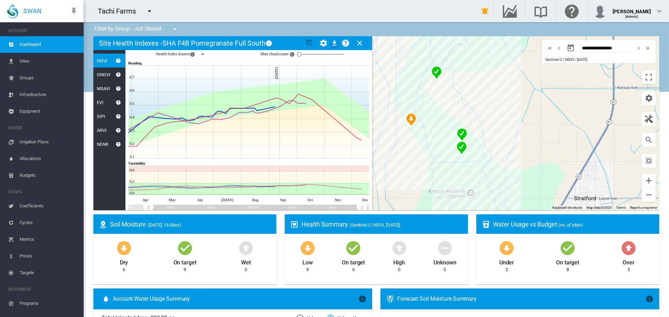
drag, startPoint x: 185, startPoint y: 206, endPoint x: 132, endPoint y: 209, distance: 53.0
click at [144, 209] on rect "Zoom chart using cursor arrows" at bounding box center [148, 209] width 9 height 6
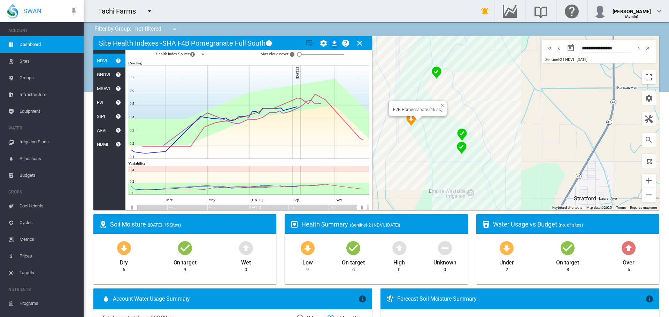
click at [410, 122] on img "NDVI: SHA F2B Pomegranate" at bounding box center [411, 120] width 10 height 13
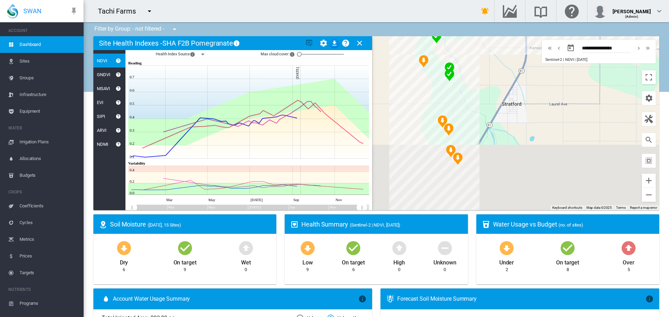
drag, startPoint x: 515, startPoint y: 166, endPoint x: 474, endPoint y: 90, distance: 87.0
click at [474, 90] on div at bounding box center [376, 123] width 566 height 174
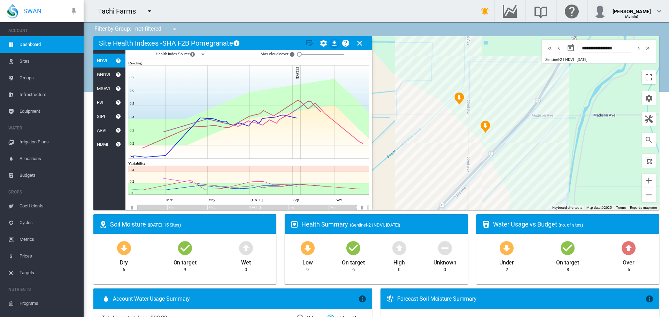
drag, startPoint x: 456, startPoint y: 136, endPoint x: 608, endPoint y: 103, distance: 155.1
click at [611, 102] on div at bounding box center [376, 123] width 566 height 174
click at [458, 98] on img "NDVI: SHA F11 Pomegranate" at bounding box center [461, 97] width 10 height 13
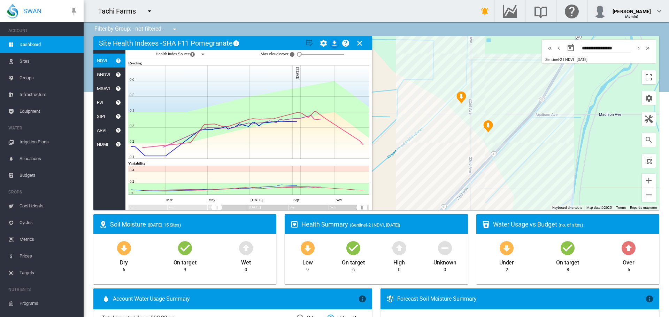
drag, startPoint x: 132, startPoint y: 205, endPoint x: 226, endPoint y: 212, distance: 94.0
click at [226, 212] on ms-widget "← Move left → Move right ↑ Move up ↓ Move down + Zoom in - Zoom out Home Jump l…" at bounding box center [376, 125] width 574 height 178
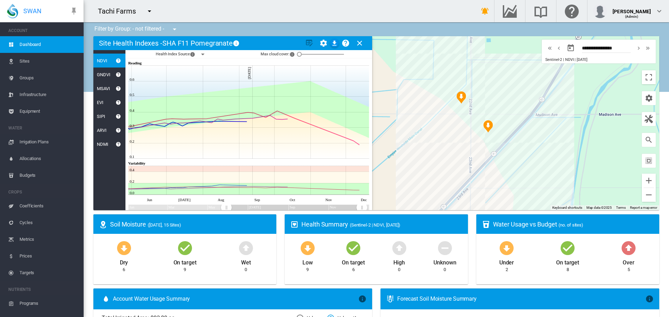
click at [203, 52] on md-icon "icon-menu-down" at bounding box center [203, 54] width 8 height 8
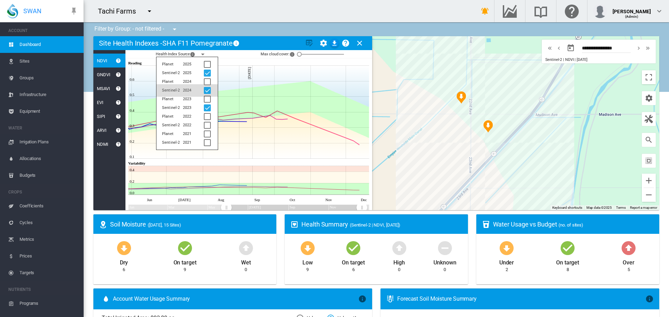
click at [204, 91] on div at bounding box center [207, 90] width 7 height 7
click at [199, 92] on button "Sentinel-2\a 2024" at bounding box center [186, 90] width 61 height 13
click at [222, 50] on div "Health Index Source × The year and data provider Planet 2025 Sentinel-2 2025 Pl…" at bounding box center [248, 54] width 247 height 8
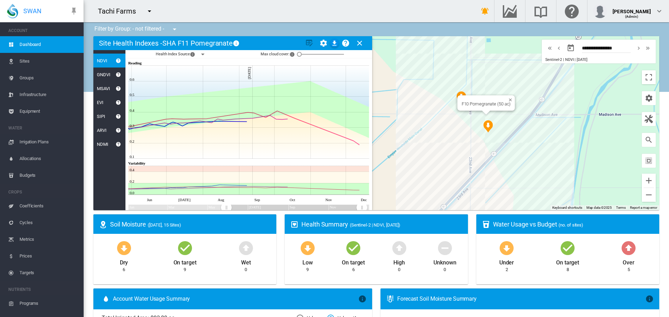
click at [485, 124] on img "NDVI: SHA F10 Pomegranate" at bounding box center [488, 126] width 10 height 13
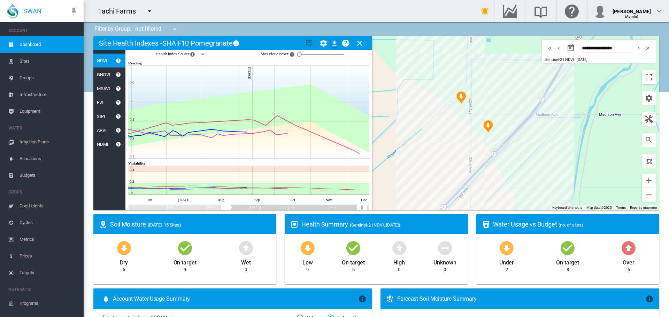
click at [203, 52] on md-icon "icon-menu-down" at bounding box center [203, 54] width 8 height 8
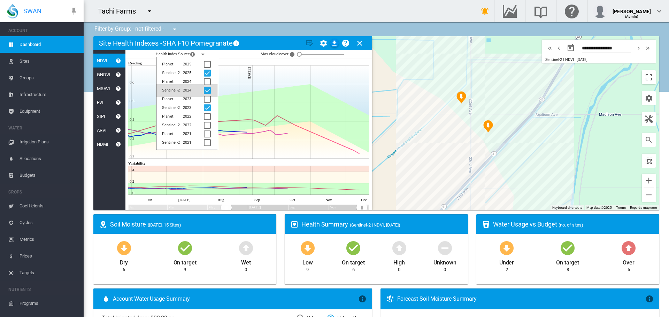
click at [204, 92] on div at bounding box center [207, 90] width 7 height 7
click at [263, 58] on span "Max cloud cover: × Use Maximum cloud cover to control which index values you wi…" at bounding box center [279, 54] width 37 height 8
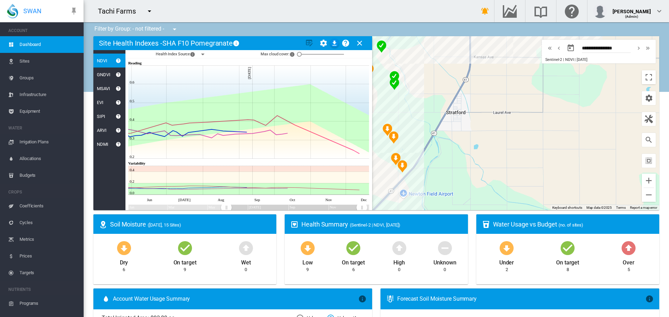
drag, startPoint x: 535, startPoint y: 136, endPoint x: 522, endPoint y: 159, distance: 26.7
click at [522, 159] on div at bounding box center [376, 123] width 566 height 174
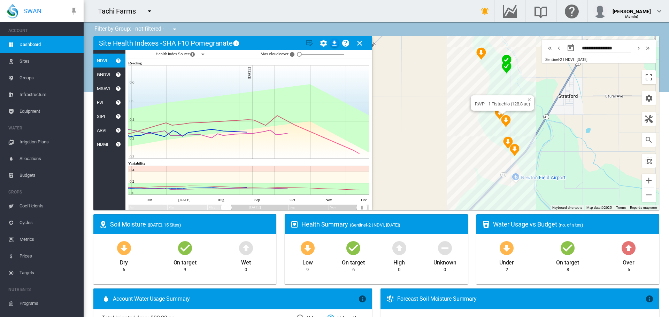
click at [499, 128] on div "RWP - 1 Pistachio (128.8 ac)" at bounding box center [376, 123] width 566 height 174
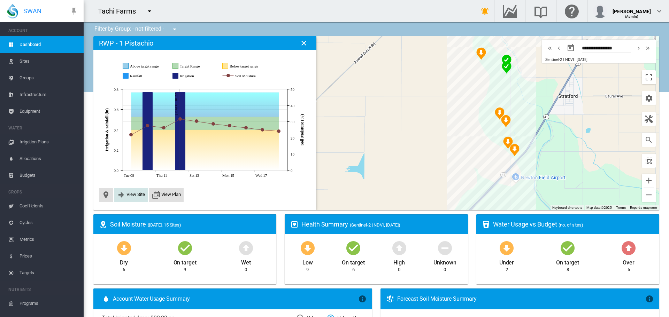
click at [123, 195] on md-icon "icon-arrow-right-bold" at bounding box center [121, 195] width 8 height 8
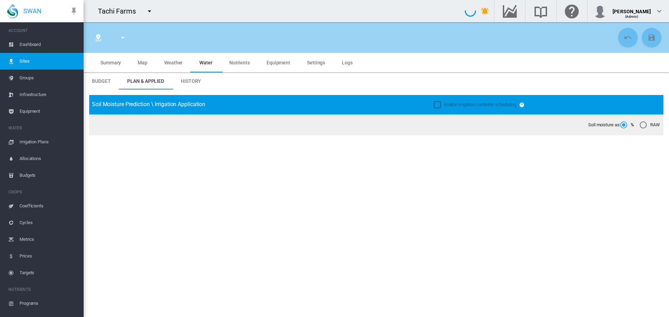
type input "**********"
type input "*****"
type input "********"
type input "**********"
type input "***"
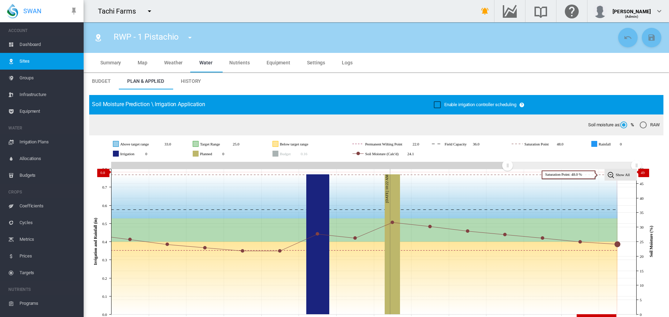
click at [611, 172] on image at bounding box center [610, 175] width 7 height 7
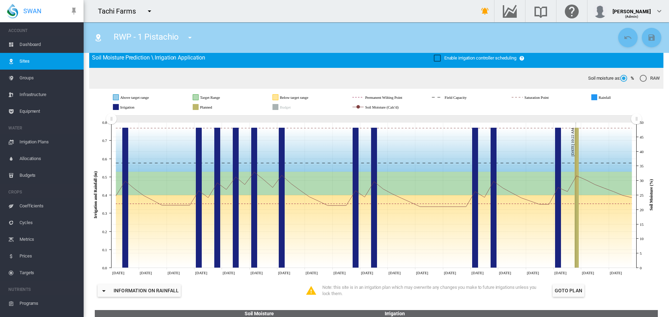
scroll to position [35, 0]
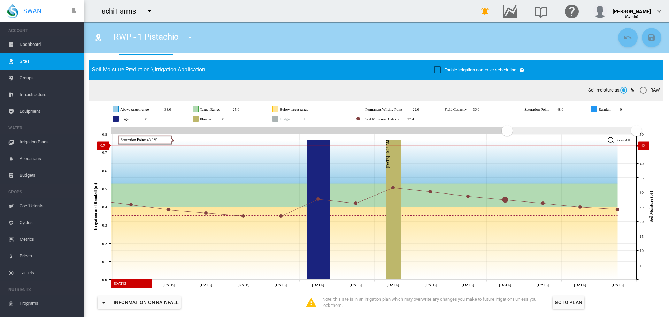
drag, startPoint x: 114, startPoint y: 130, endPoint x: 494, endPoint y: 144, distance: 379.7
click at [507, 146] on icon "JavaScript chart by amCharts 3.21.15 Sep 05 Sep 06 Sep 07 Sep 08 Sep 09 Sep 10 …" at bounding box center [373, 206] width 569 height 163
click at [41, 46] on span "Dashboard" at bounding box center [49, 44] width 59 height 17
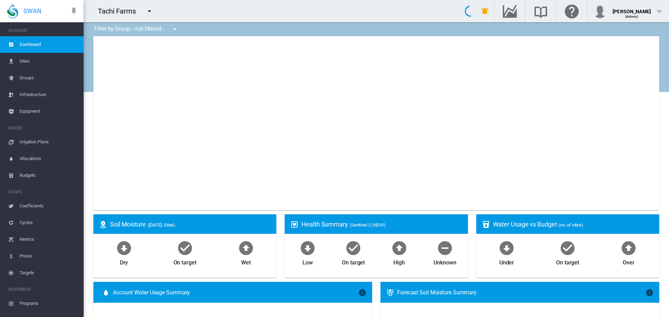
type input "**********"
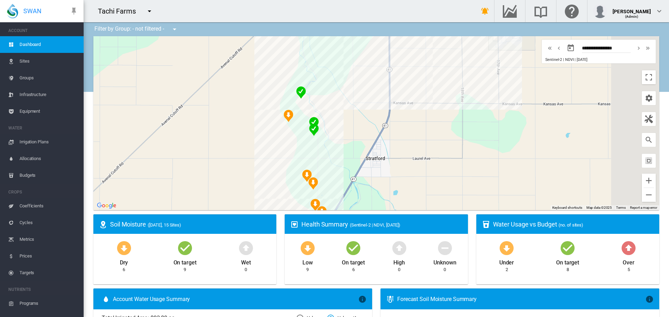
drag, startPoint x: 557, startPoint y: 128, endPoint x: 344, endPoint y: 206, distance: 226.6
click at [344, 206] on div at bounding box center [376, 123] width 566 height 174
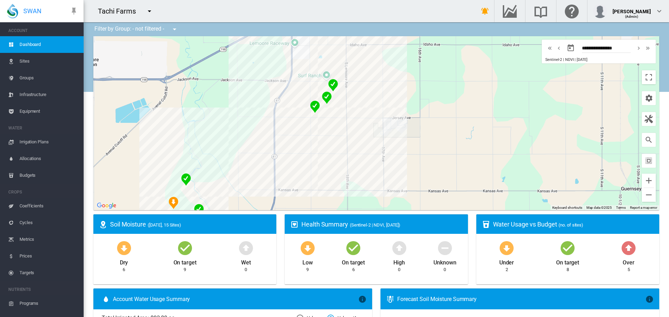
drag, startPoint x: 375, startPoint y: 91, endPoint x: 278, endPoint y: 167, distance: 124.1
click at [278, 167] on div at bounding box center [376, 123] width 566 height 174
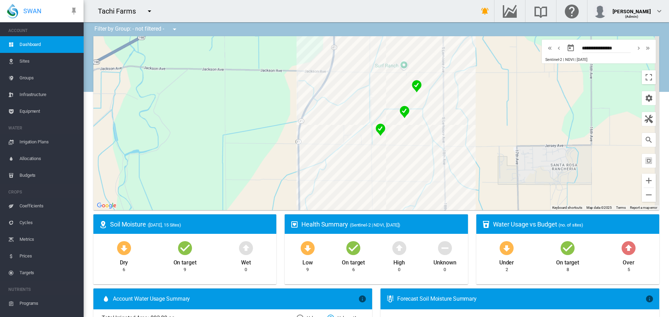
drag, startPoint x: 462, startPoint y: 130, endPoint x: 425, endPoint y: 116, distance: 39.5
click at [425, 116] on div at bounding box center [376, 123] width 566 height 174
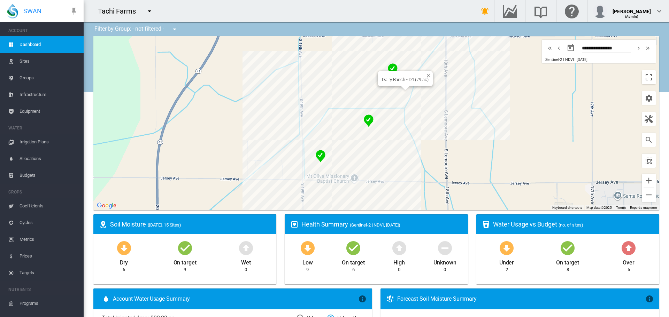
click at [387, 98] on div "Dairy Ranch - D1 (79 ac)" at bounding box center [376, 123] width 566 height 174
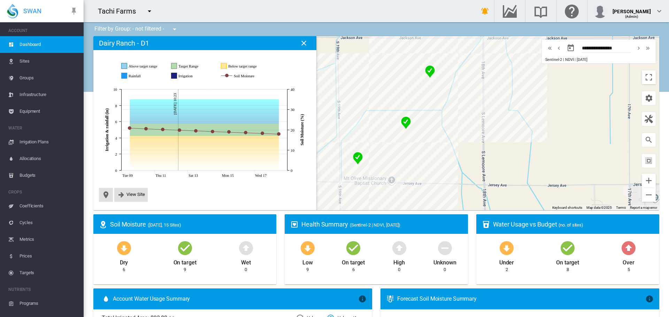
drag, startPoint x: 439, startPoint y: 117, endPoint x: 354, endPoint y: 69, distance: 97.0
click at [354, 69] on div at bounding box center [376, 123] width 566 height 174
click at [116, 196] on span "View Site" at bounding box center [130, 195] width 33 height 14
click at [141, 194] on span "View Site" at bounding box center [135, 194] width 18 height 5
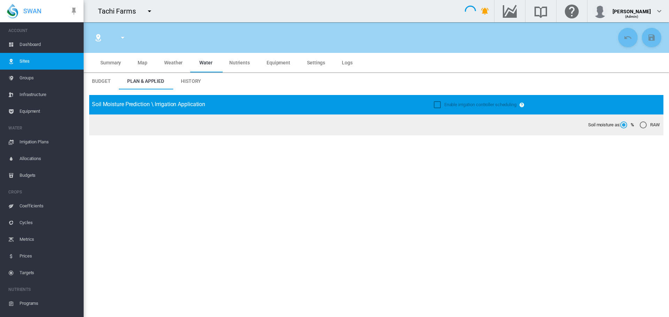
type input "**********"
type input "*****"
type input "********"
type input "**********"
type input "***"
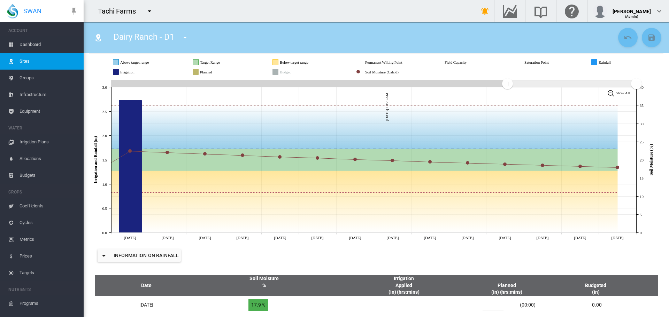
scroll to position [105, 0]
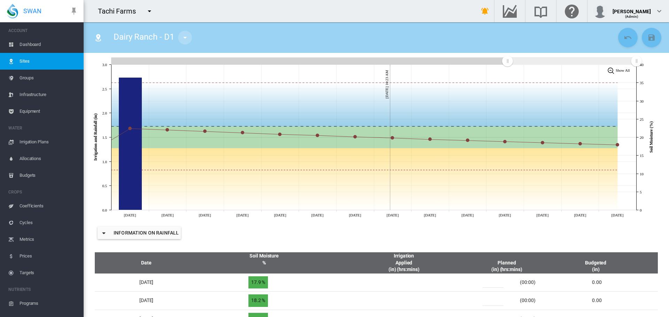
click at [183, 35] on md-icon "icon-menu-down" at bounding box center [185, 37] width 8 height 8
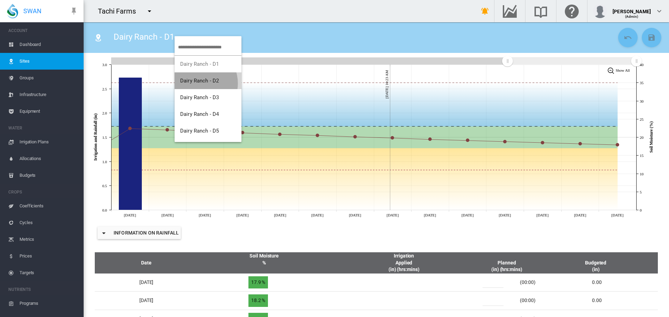
click at [198, 83] on span "Dairy Ranch - D2" at bounding box center [199, 81] width 39 height 6
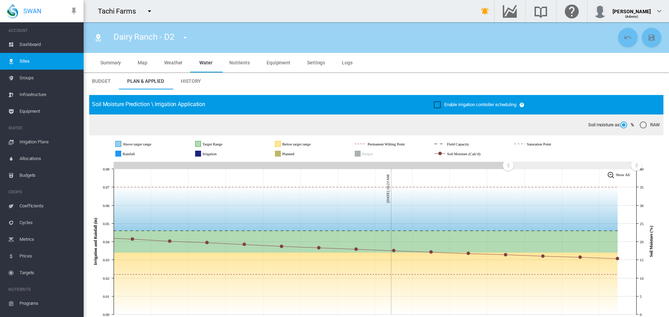
scroll to position [70, 0]
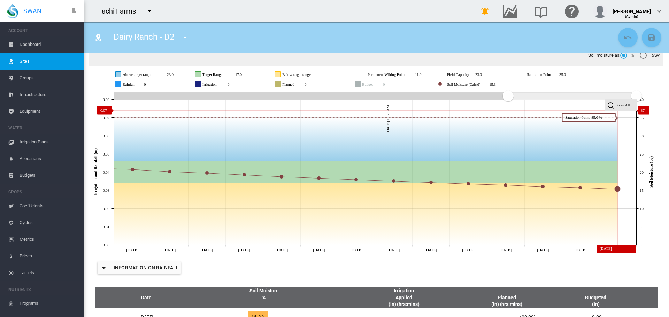
click at [614, 106] on rect at bounding box center [621, 105] width 32 height 11
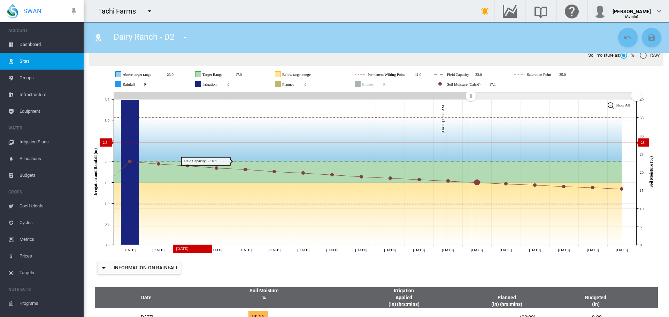
drag, startPoint x: 119, startPoint y: 97, endPoint x: 471, endPoint y: 142, distance: 354.8
click at [471, 142] on icon "JavaScript chart by amCharts 3.21.15 Sep 01 Sep 02 Sep 03 Sep 04 Sep 05 Sep 06 …" at bounding box center [373, 172] width 569 height 163
click at [183, 41] on md-icon "icon-menu-down" at bounding box center [185, 37] width 8 height 8
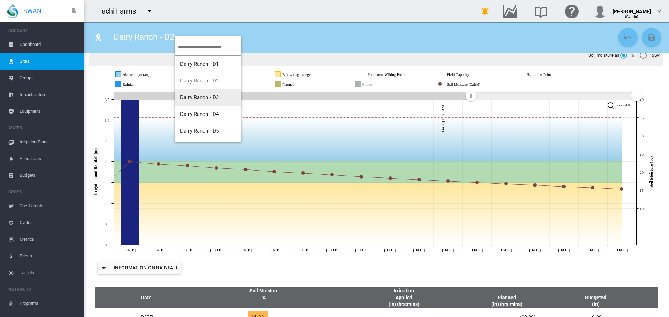
click at [214, 97] on span "Dairy Ranch - D3" at bounding box center [199, 97] width 39 height 6
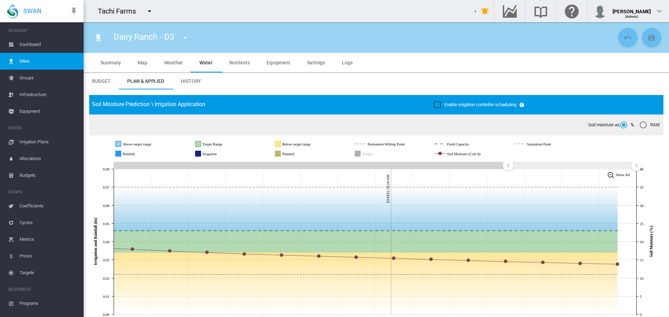
click at [180, 36] on button "button" at bounding box center [185, 38] width 14 height 14
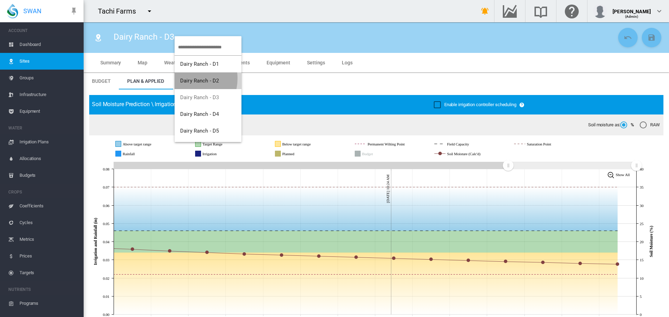
click at [186, 78] on span "Dairy Ranch - D2" at bounding box center [199, 81] width 39 height 6
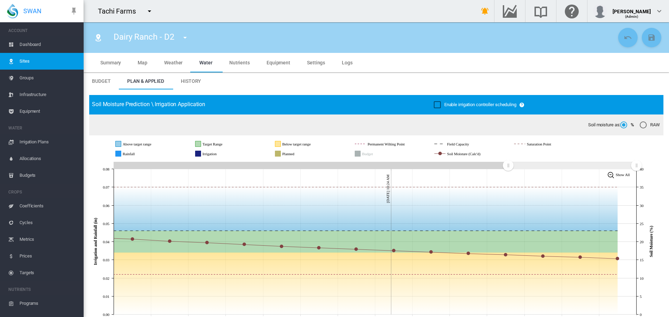
scroll to position [35, 0]
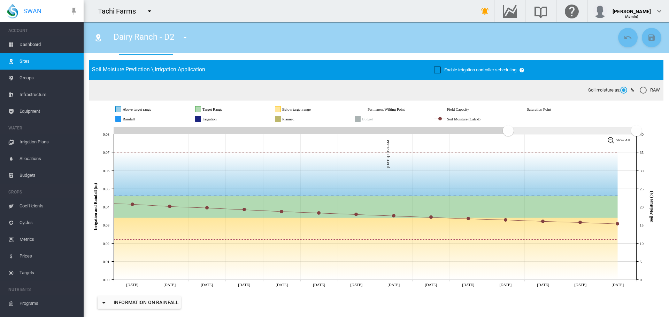
click at [190, 38] on button "button" at bounding box center [185, 38] width 14 height 14
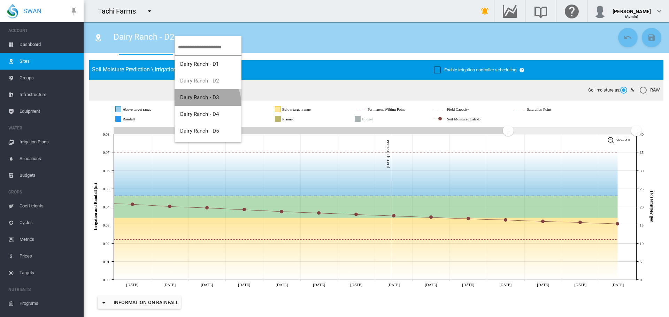
click at [207, 102] on button "Dairy Ranch - D3" at bounding box center [208, 97] width 67 height 17
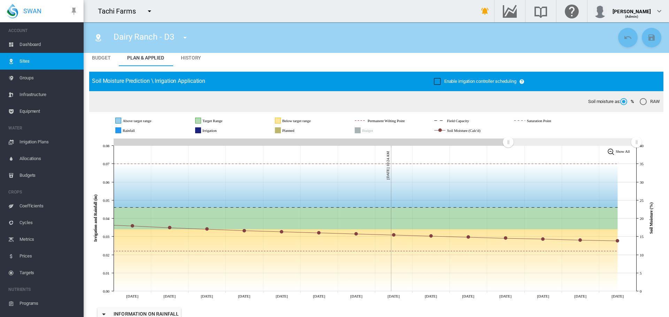
scroll to position [35, 0]
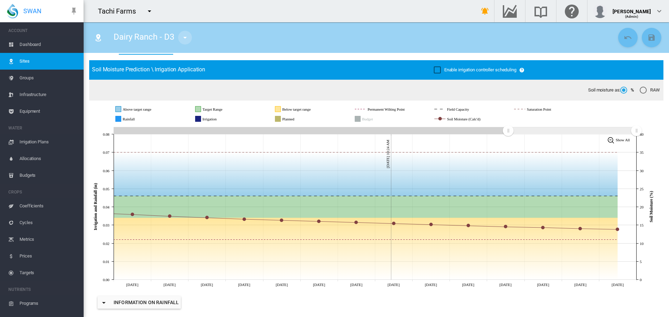
click at [182, 43] on button "button" at bounding box center [185, 38] width 14 height 14
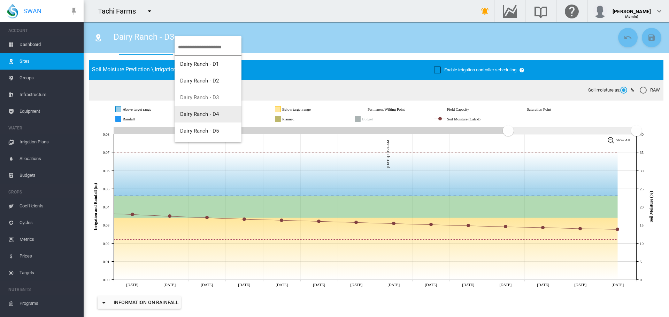
click at [194, 111] on button "Dairy Ranch - D4" at bounding box center [208, 114] width 67 height 17
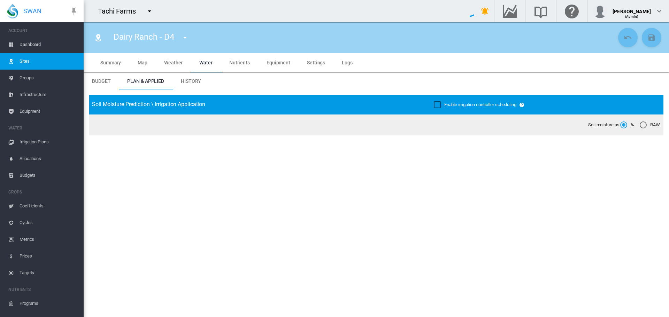
type input "**********"
type input "*****"
type input "********"
type input "**********"
type input "***"
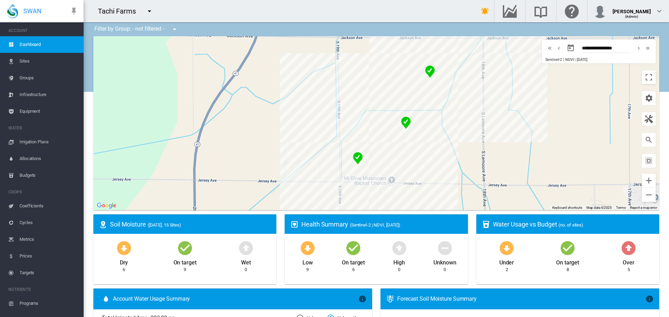
scroll to position [244, 0]
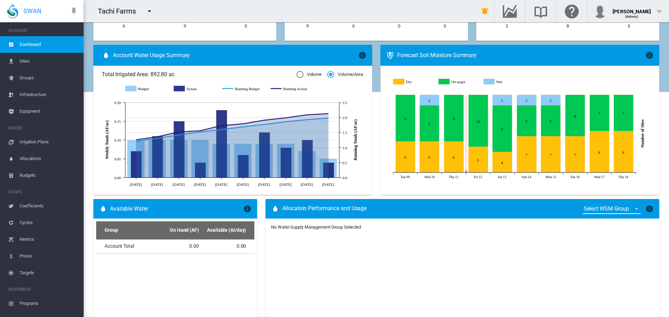
click at [612, 208] on md-select "Select WSM Group Water Supply Management" at bounding box center [612, 209] width 58 height 10
click at [611, 207] on div "Water Supply Management" at bounding box center [611, 210] width 66 height 8
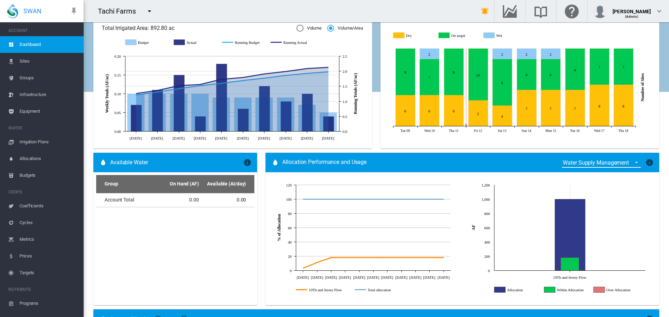
scroll to position [279, 0]
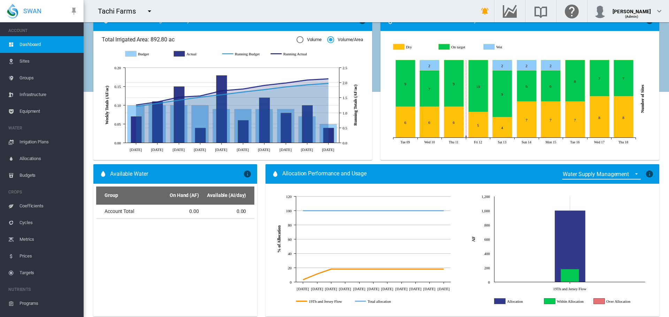
drag, startPoint x: 152, startPoint y: 42, endPoint x: 174, endPoint y: 43, distance: 22.7
click at [174, 43] on span "Total Irrigated Area: 892.80 ac" at bounding box center [199, 40] width 195 height 8
click at [276, 44] on icon "JavaScript chart by amCharts [DATE] Budget Actual Running Budget Running Actual" at bounding box center [231, 52] width 265 height 17
click at [376, 124] on ms-widget "Forecast Soil Moisture Summary × Forecast predictions for all active sites in a…" at bounding box center [519, 87] width 287 height 154
click at [156, 40] on span "Total Irrigated Area: 892.80 ac" at bounding box center [199, 40] width 195 height 8
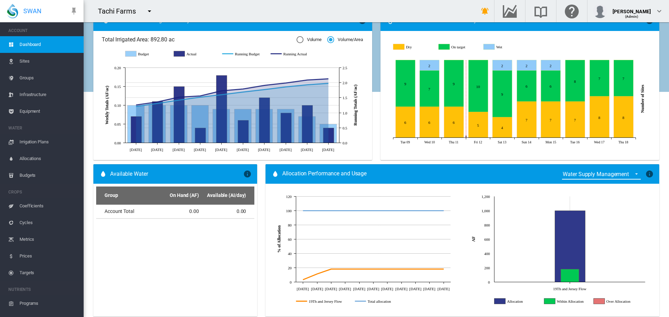
click at [156, 40] on span "Total Irrigated Area: 892.80 ac" at bounding box center [199, 40] width 195 height 8
click at [177, 40] on span "Total Irrigated Area: 892.80 ac" at bounding box center [199, 40] width 195 height 8
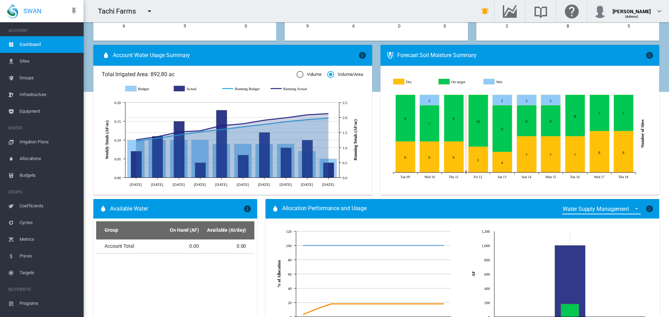
drag, startPoint x: 111, startPoint y: 53, endPoint x: 192, endPoint y: 59, distance: 81.4
click at [192, 59] on div "Account Water Usage Summary" at bounding box center [230, 55] width 256 height 8
click at [192, 59] on span "Account Water Usage Summary" at bounding box center [235, 56] width 245 height 8
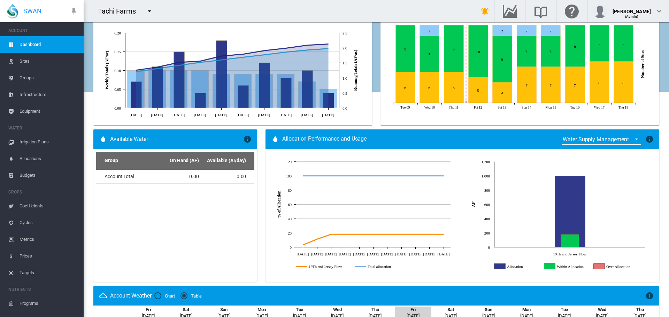
click at [40, 157] on span "Allocations" at bounding box center [49, 159] width 59 height 17
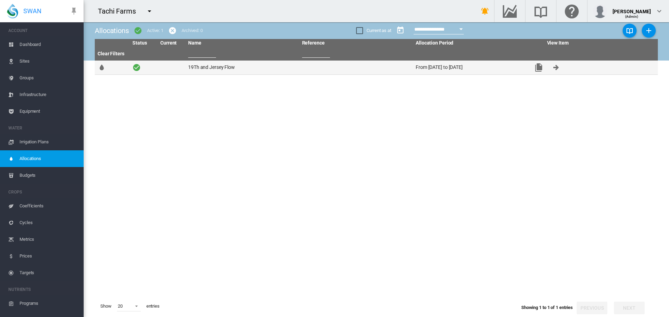
click at [216, 66] on td "19Th and Jersey Flow" at bounding box center [242, 68] width 114 height 14
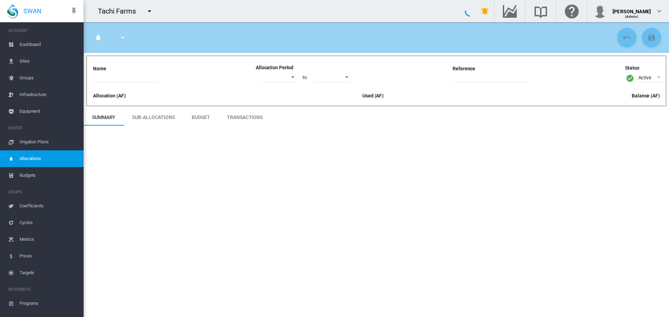
type input "**********"
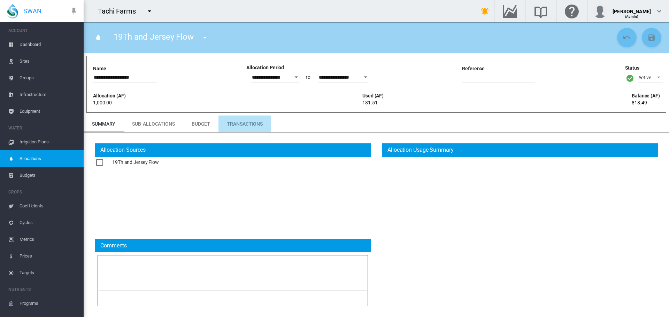
click at [252, 126] on md-tab-item "Transactions" at bounding box center [244, 124] width 53 height 17
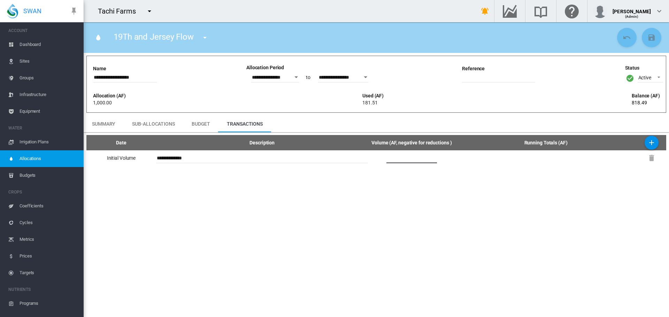
drag, startPoint x: 377, startPoint y: 159, endPoint x: 303, endPoint y: 149, distance: 73.8
click at [306, 152] on tr "**********" at bounding box center [376, 158] width 580 height 15
type input "***"
click at [647, 37] on button "Save Changes" at bounding box center [652, 38] width 20 height 20
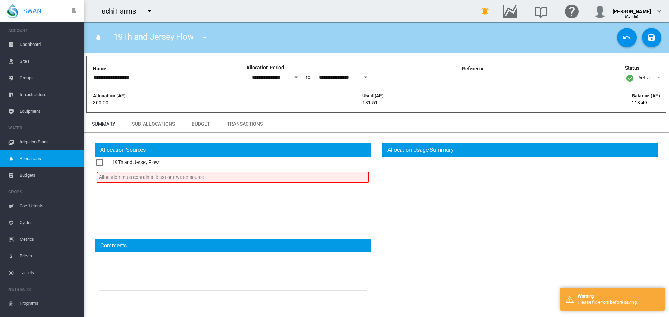
click at [98, 166] on div at bounding box center [99, 162] width 7 height 7
click at [647, 38] on md-icon "icon-content-save" at bounding box center [651, 37] width 8 height 8
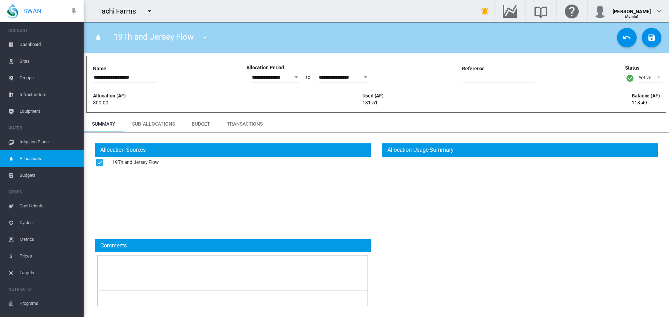
click at [171, 126] on md-tab-item "Sub-Allocations" at bounding box center [154, 124] width 60 height 17
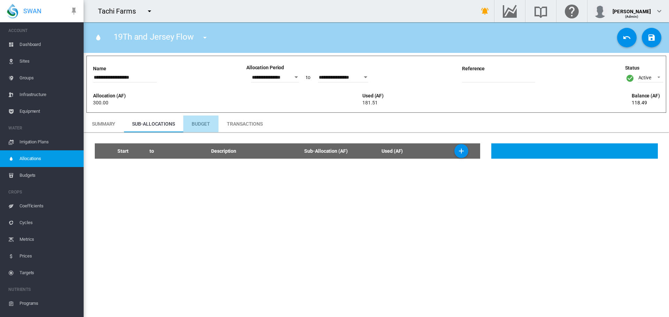
click at [203, 127] on md-tab-item "Budget" at bounding box center [200, 124] width 35 height 17
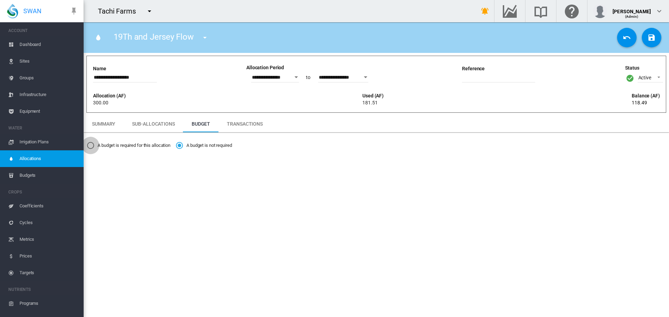
click at [94, 144] on md-radio-button "A budget is required for this allocation" at bounding box center [128, 145] width 83 height 7
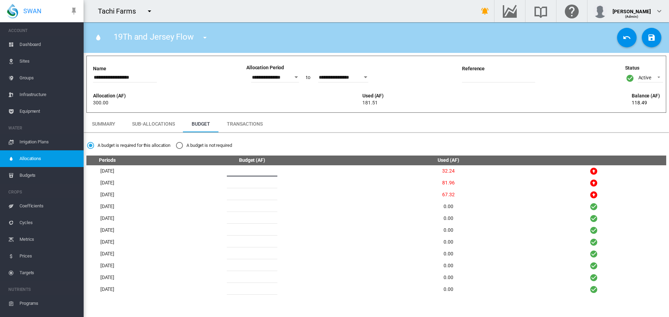
drag, startPoint x: 256, startPoint y: 170, endPoint x: 193, endPoint y: 172, distance: 63.4
click at [193, 172] on td "*" at bounding box center [252, 171] width 248 height 12
click at [217, 146] on md-radio-button "A budget is not required" at bounding box center [204, 145] width 56 height 7
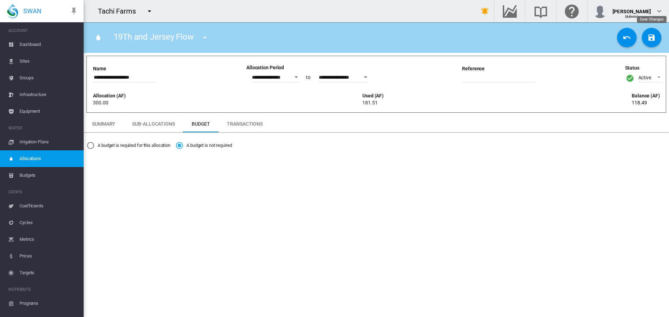
click at [652, 39] on md-icon "icon-content-save" at bounding box center [651, 37] width 8 height 8
click at [153, 11] on md-icon "icon-menu-down" at bounding box center [149, 11] width 8 height 8
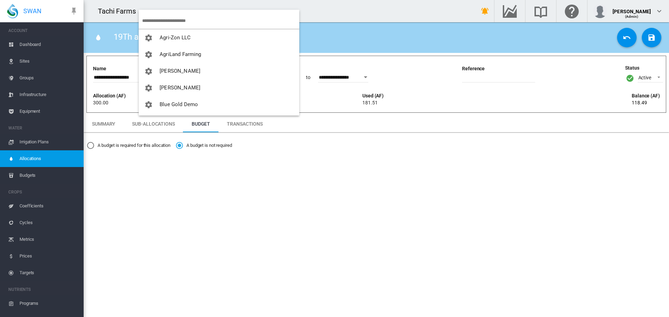
click at [153, 17] on input "search" at bounding box center [220, 21] width 157 height 16
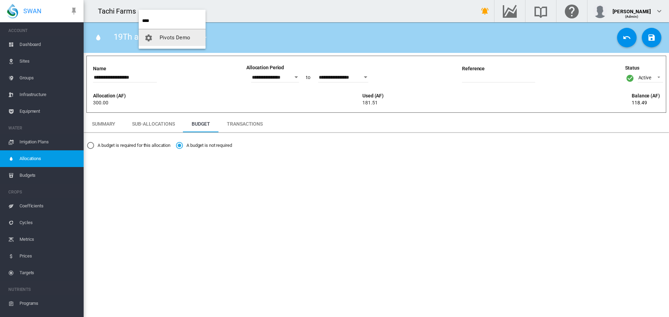
type input "****"
click at [164, 36] on span "Pivots Demo" at bounding box center [175, 37] width 31 height 6
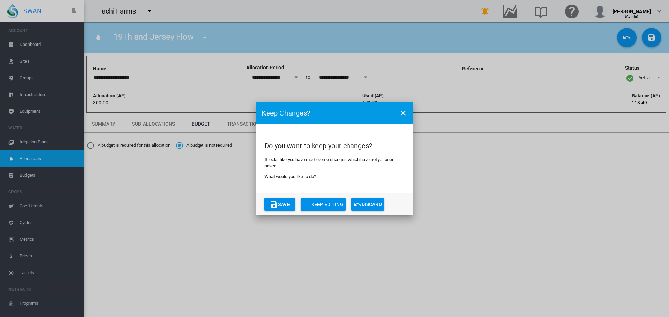
click at [287, 201] on button "Save" at bounding box center [279, 204] width 31 height 13
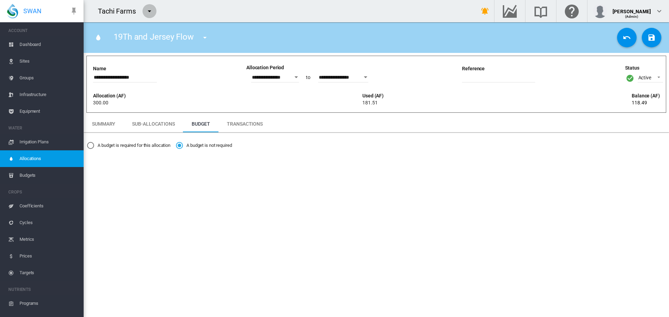
click at [145, 14] on md-icon "icon-menu-down" at bounding box center [149, 11] width 8 height 8
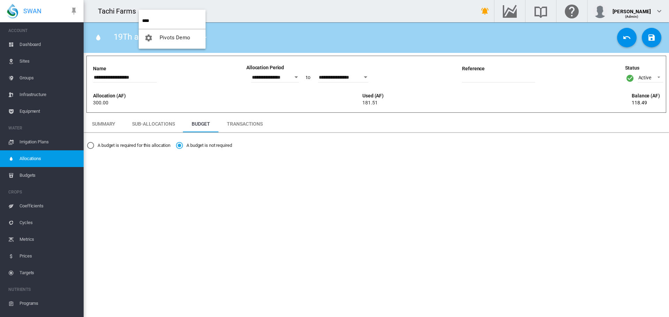
click at [163, 20] on input "****" at bounding box center [173, 21] width 63 height 16
click at [164, 37] on span "Pivots Demo" at bounding box center [175, 37] width 31 height 6
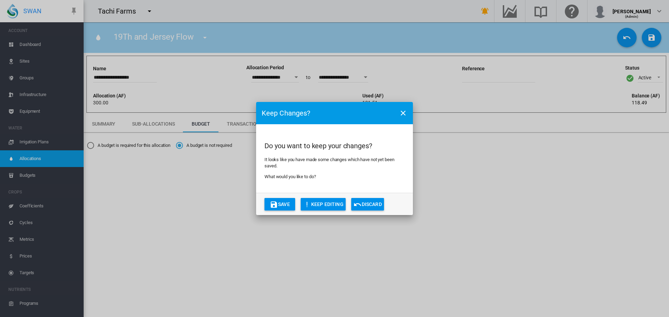
click at [356, 206] on md-icon "icon-undo" at bounding box center [357, 205] width 8 height 8
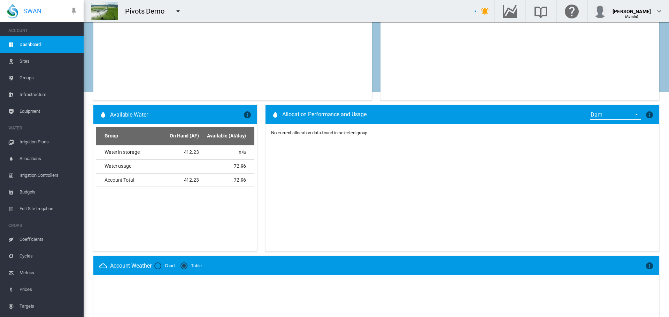
scroll to position [348, 0]
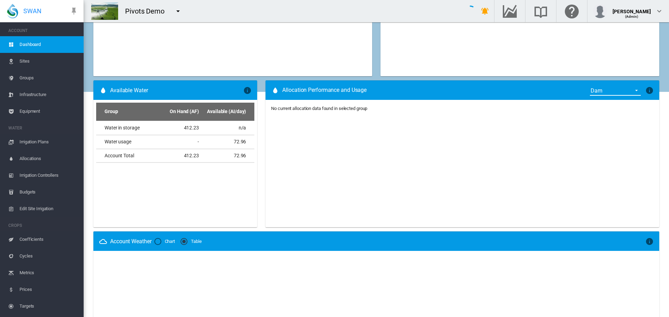
click at [612, 91] on span "Dam" at bounding box center [610, 91] width 38 height 8
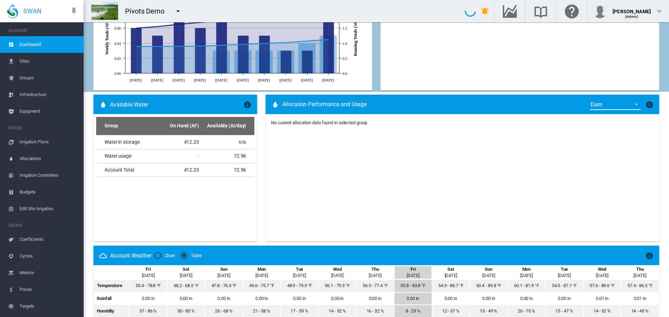
scroll to position [355, 0]
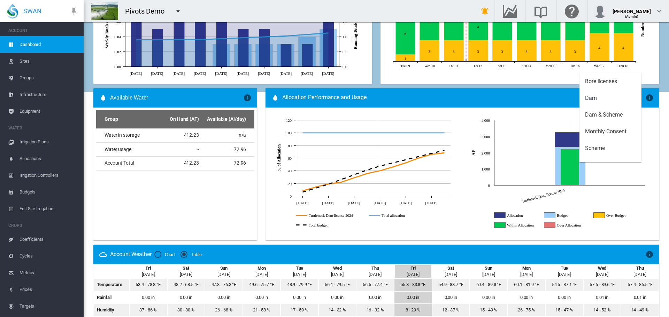
click at [473, 191] on md-backdrop at bounding box center [334, 158] width 669 height 317
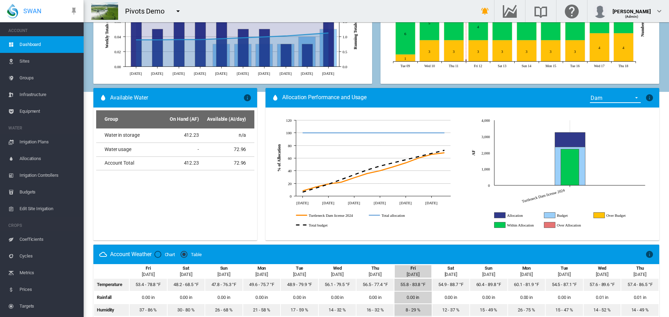
click at [614, 102] on span "Dam" at bounding box center [610, 98] width 38 height 8
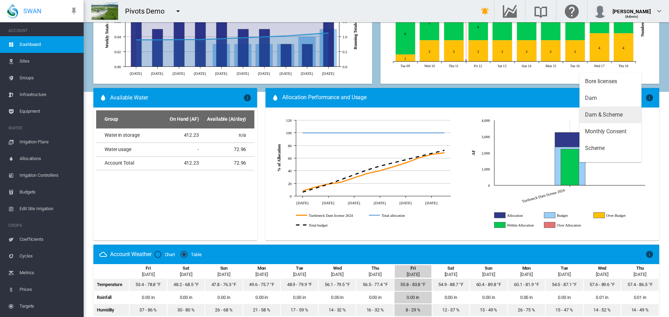
click at [610, 114] on div "Dam & Scheme" at bounding box center [604, 115] width 38 height 8
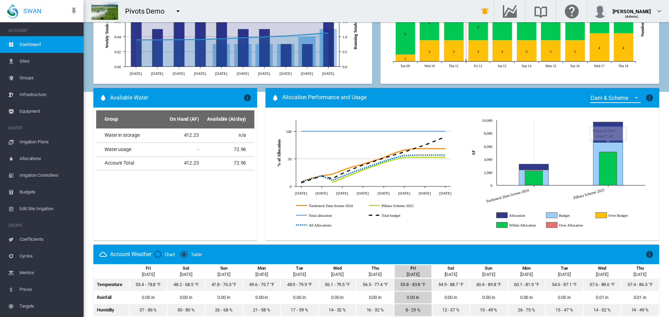
click at [630, 98] on span "{{'ALLOCATION.SELECT_GROUP' | i18next}}: Dam & Scheme" at bounding box center [634, 97] width 8 height 6
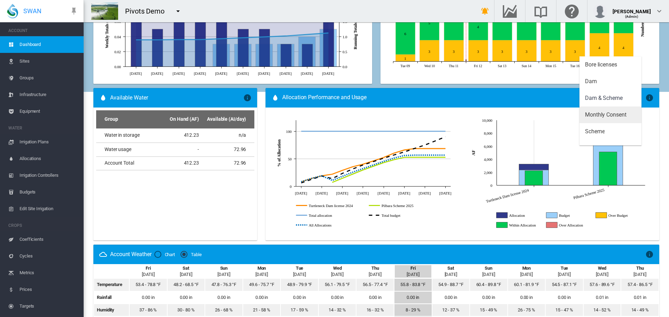
click at [624, 114] on div "Monthly Consent" at bounding box center [605, 115] width 41 height 8
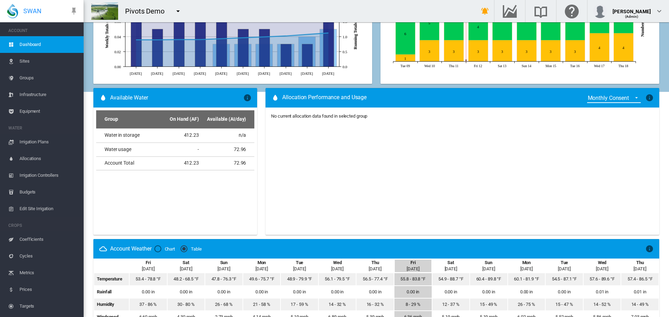
click at [624, 100] on md-select-value "Monthly Consent" at bounding box center [614, 98] width 54 height 10
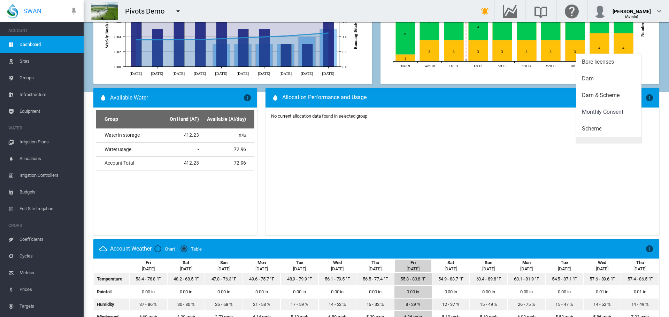
scroll to position [14, 0]
click at [618, 116] on md-option "Scheme" at bounding box center [608, 115] width 65 height 17
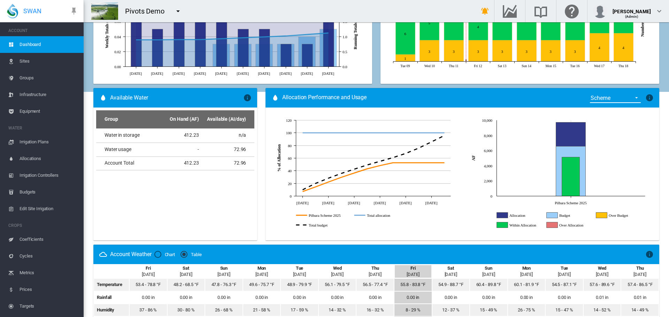
click at [617, 100] on span "Scheme" at bounding box center [610, 98] width 38 height 8
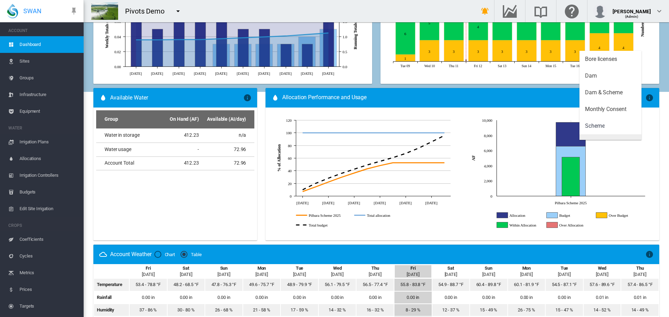
scroll to position [28, 0]
click at [615, 122] on md-option "Water in storage" at bounding box center [610, 115] width 62 height 17
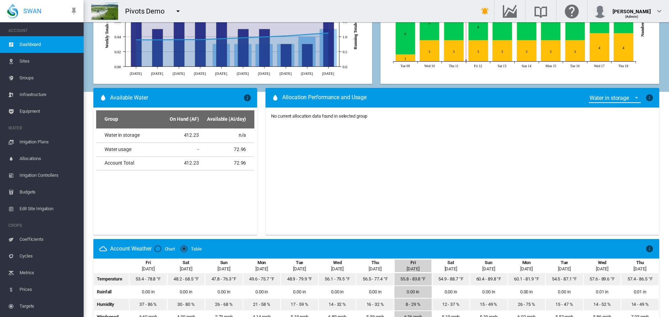
click at [613, 101] on div "Water in storage" at bounding box center [608, 98] width 39 height 7
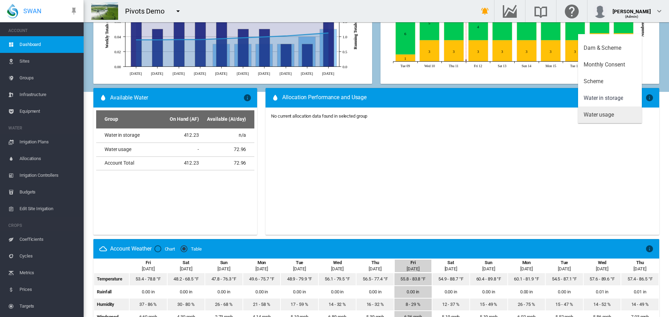
click at [612, 115] on div "Water usage" at bounding box center [599, 115] width 30 height 8
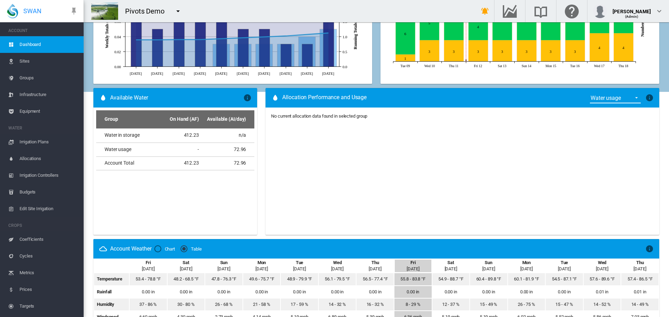
click at [608, 104] on md-input-container "Water usage" at bounding box center [615, 98] width 52 height 12
click at [608, 102] on span "Water usage" at bounding box center [610, 98] width 38 height 8
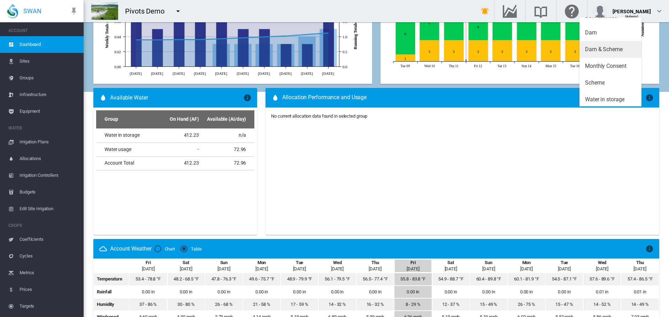
scroll to position [0, 0]
click at [596, 24] on div "Bore licenses" at bounding box center [601, 26] width 32 height 8
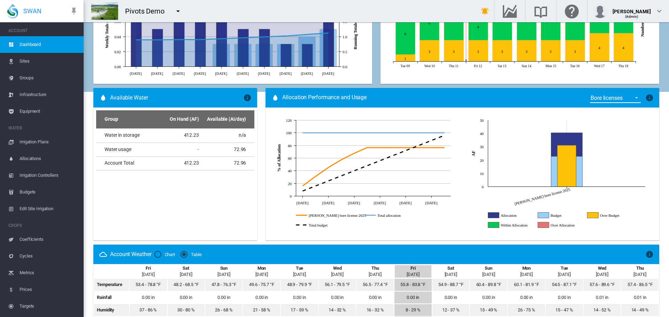
click at [620, 97] on span "Bore licenses" at bounding box center [610, 98] width 38 height 8
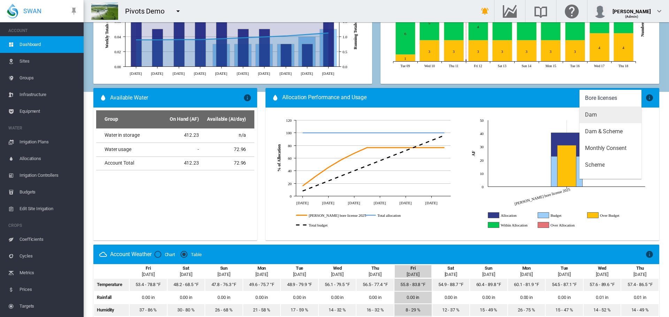
click at [616, 118] on md-option "Dam" at bounding box center [610, 115] width 62 height 17
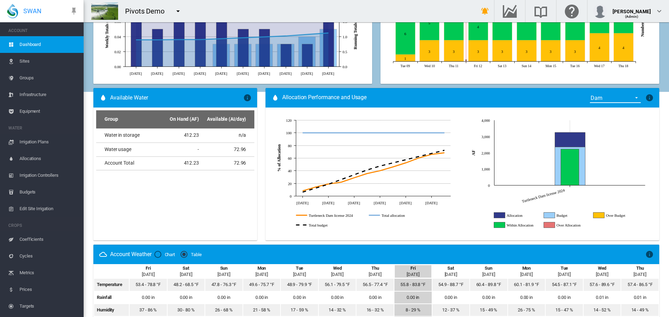
click at [604, 98] on span "Dam" at bounding box center [610, 98] width 38 height 8
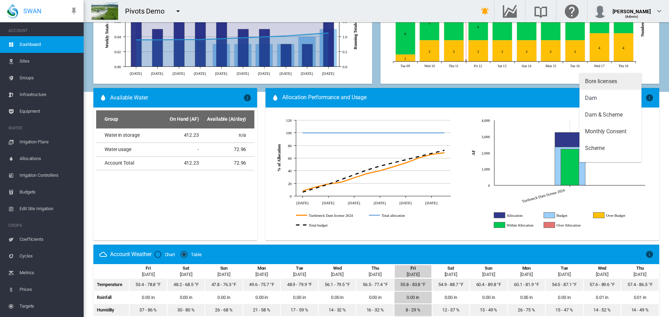
click at [605, 86] on md-option "Bore licenses" at bounding box center [610, 81] width 62 height 17
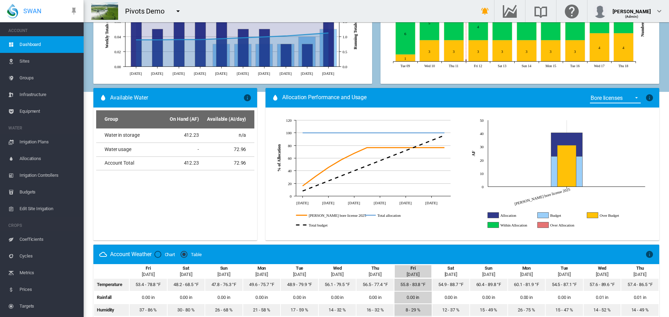
click at [183, 9] on button "button" at bounding box center [178, 11] width 14 height 14
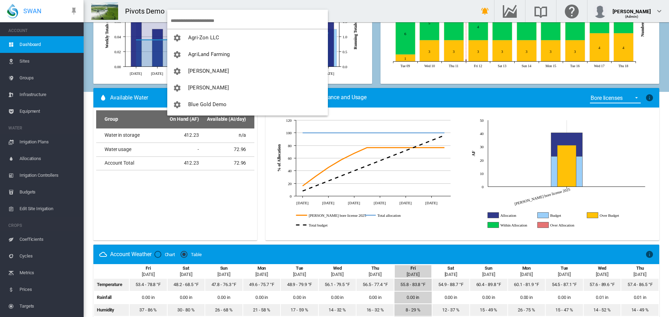
click at [185, 15] on input "search" at bounding box center [249, 21] width 157 height 16
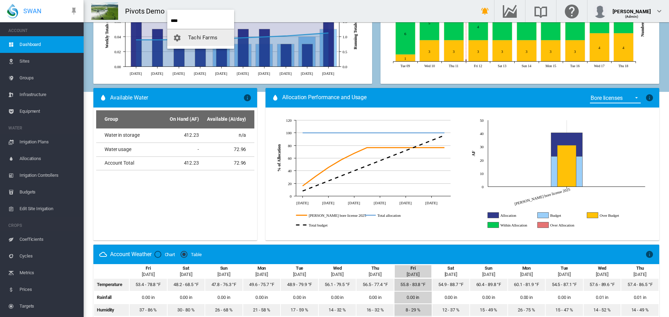
type input "****"
click at [182, 31] on button "Tachi Farms" at bounding box center [200, 37] width 67 height 17
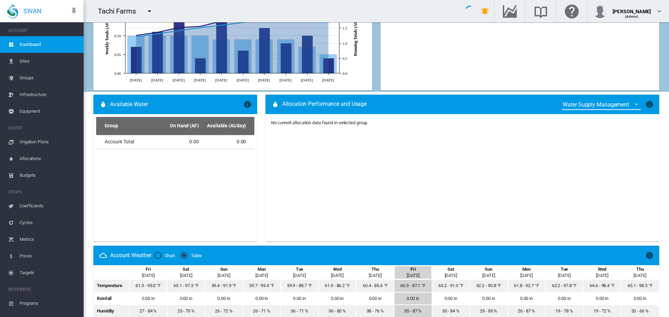
scroll to position [355, 0]
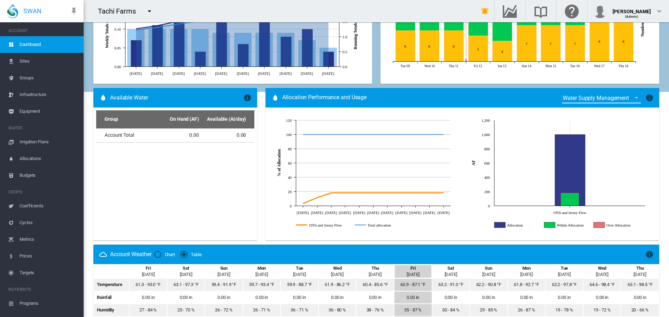
click at [658, 217] on div "Filter by Group: - not filtered - - not filtered - 2020 [GEOGRAPHIC_DATA] 2021 …" at bounding box center [376, 77] width 585 height 820
click at [24, 157] on span "Allocations" at bounding box center [49, 159] width 59 height 17
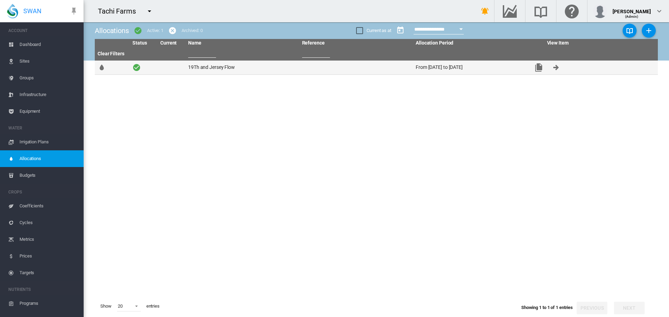
click at [194, 69] on td "19Th and Jersey Flow" at bounding box center [242, 68] width 114 height 14
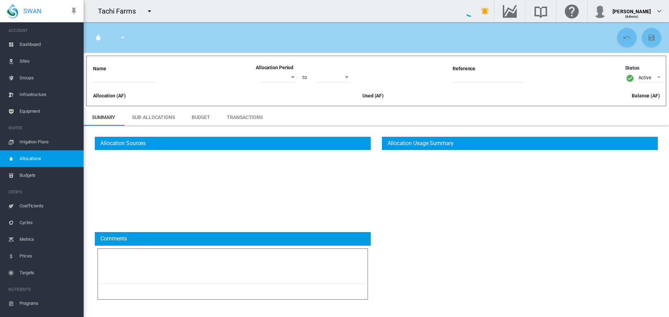
type input "**********"
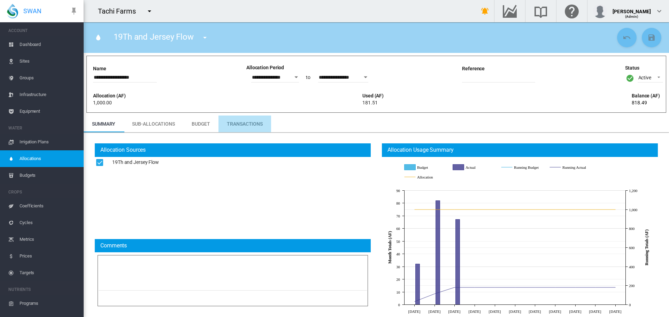
drag, startPoint x: 245, startPoint y: 123, endPoint x: 235, endPoint y: 141, distance: 20.6
click at [245, 123] on md-tab-item "Transactions" at bounding box center [244, 124] width 53 height 17
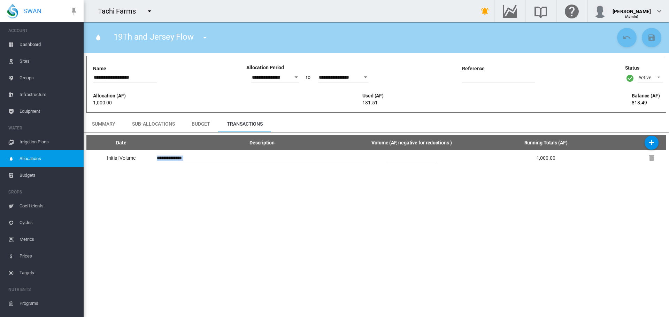
drag, startPoint x: 453, startPoint y: 160, endPoint x: 366, endPoint y: 162, distance: 86.8
click at [366, 162] on tr "**********" at bounding box center [376, 158] width 580 height 15
click at [455, 180] on md-content "**********" at bounding box center [376, 169] width 585 height 295
drag, startPoint x: 423, startPoint y: 158, endPoint x: 342, endPoint y: 151, distance: 81.5
click at [342, 151] on tr "**********" at bounding box center [376, 158] width 580 height 15
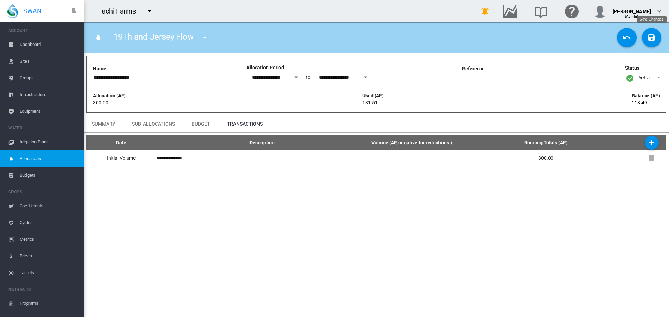
type input "***"
click at [651, 33] on md-icon "icon-content-save" at bounding box center [651, 37] width 8 height 8
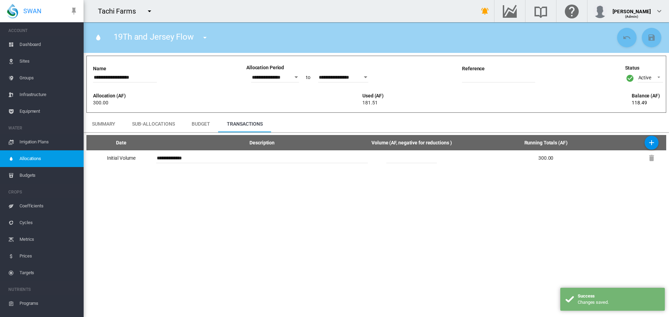
click at [40, 42] on span "Dashboard" at bounding box center [49, 44] width 59 height 17
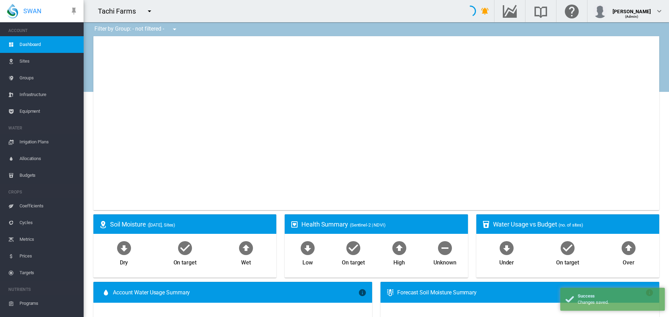
type input "**********"
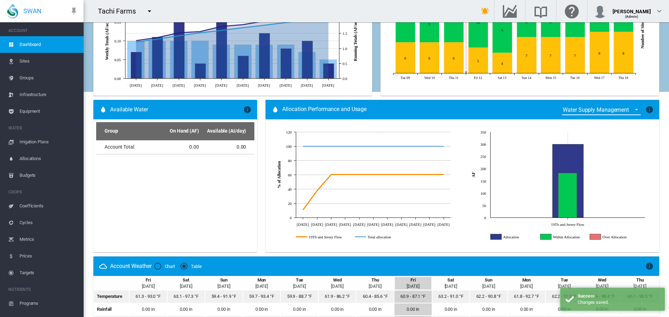
scroll to position [348, 0]
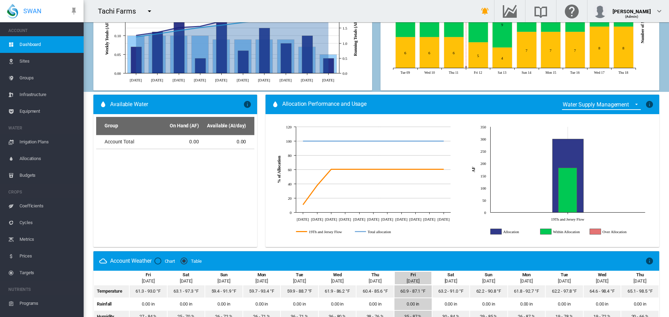
click at [44, 158] on span "Allocations" at bounding box center [49, 159] width 59 height 17
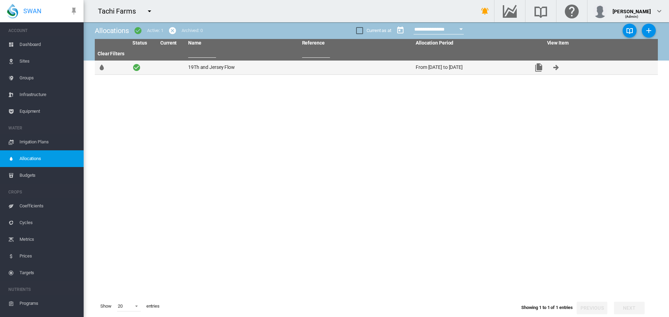
click at [234, 72] on td "19Th and Jersey Flow" at bounding box center [242, 68] width 114 height 14
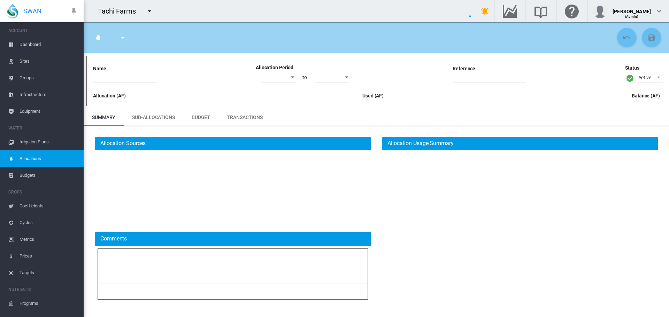
type input "**********"
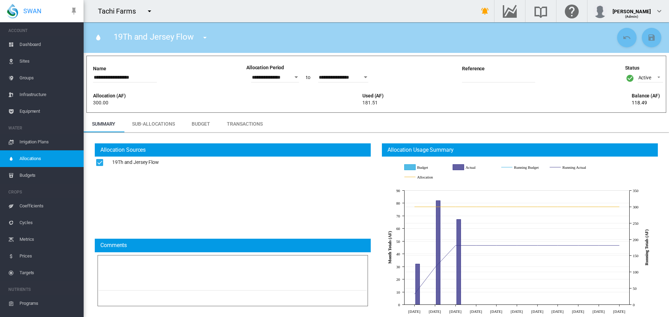
scroll to position [11, 0]
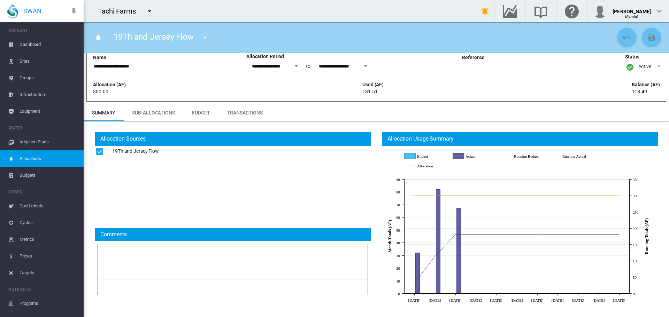
click at [51, 46] on span "Dashboard" at bounding box center [49, 44] width 59 height 17
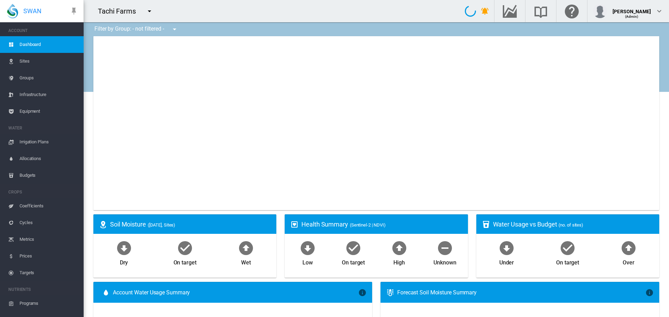
type input "**********"
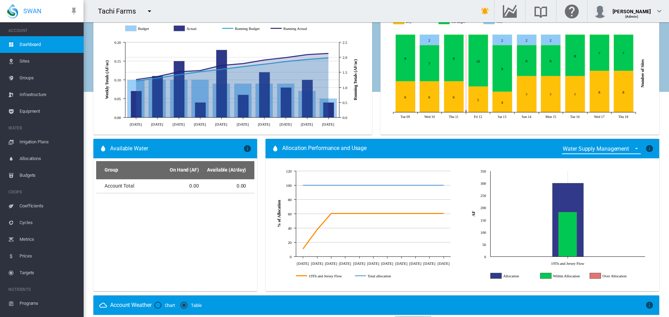
scroll to position [314, 0]
